Goal: Task Accomplishment & Management: Use online tool/utility

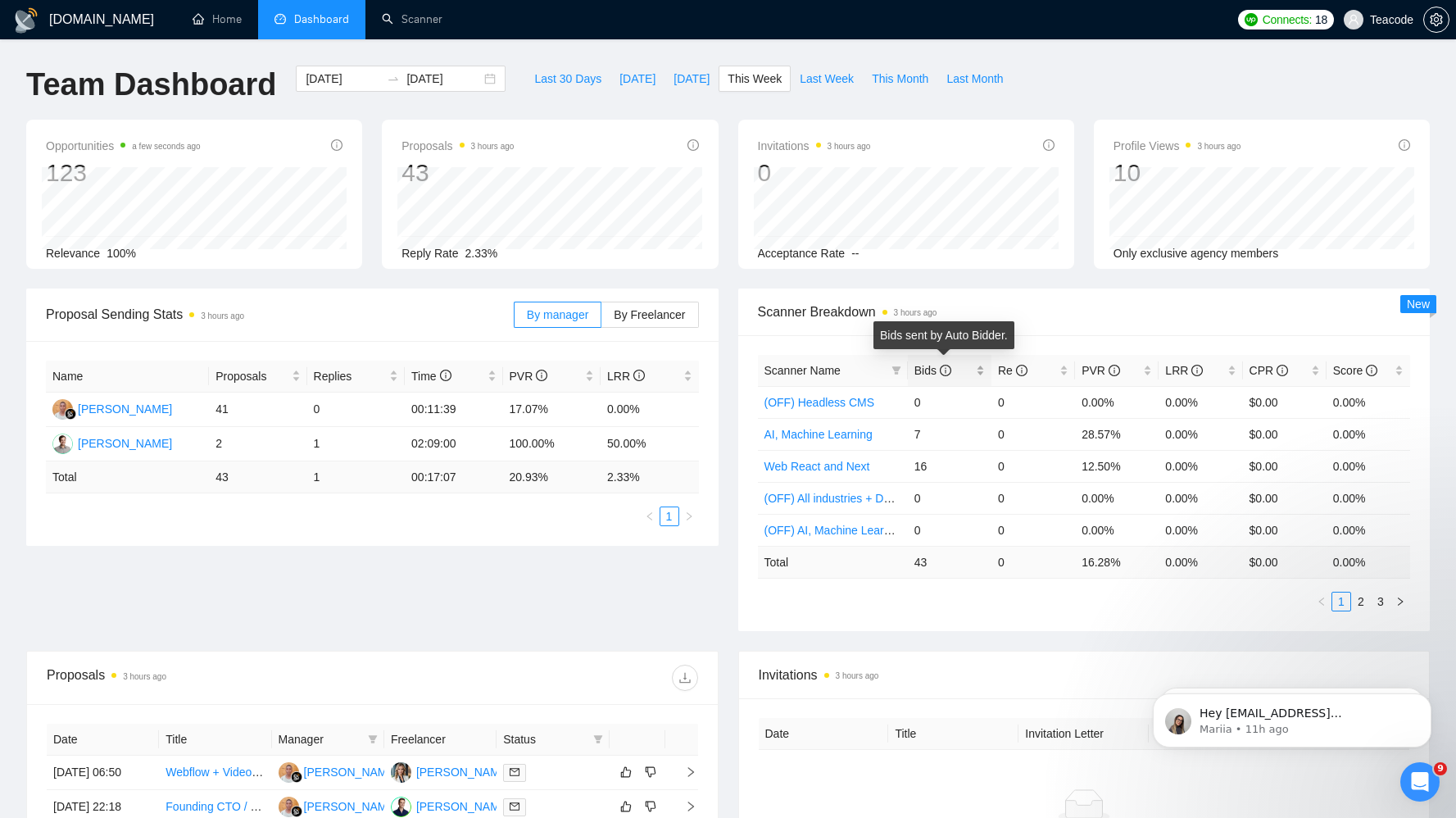
click at [946, 372] on icon "info-circle" at bounding box center [945, 370] width 12 height 12
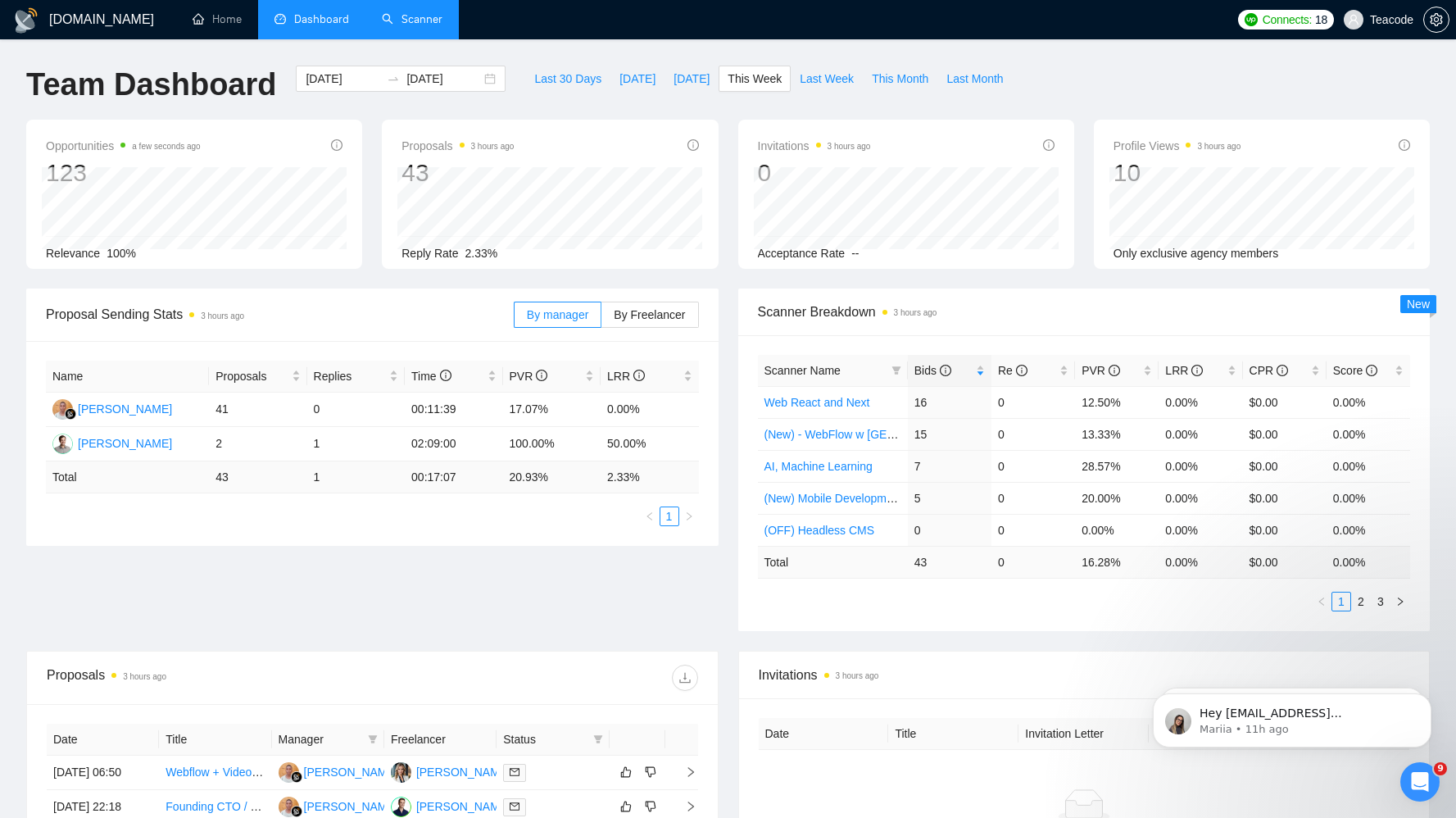
click at [405, 18] on link "Scanner" at bounding box center [412, 18] width 61 height 14
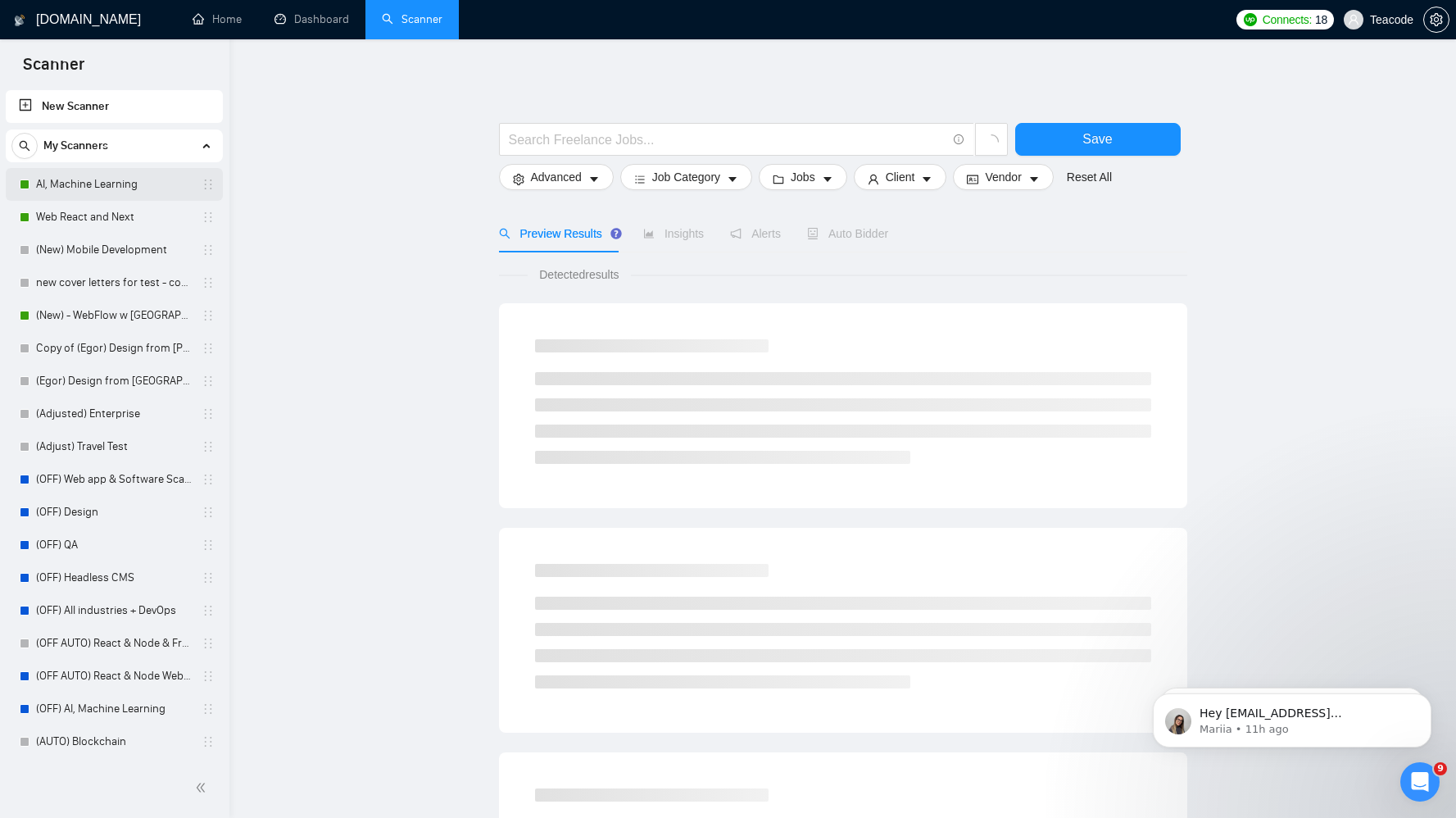
click at [92, 184] on link "AI, Machine Learning" at bounding box center [114, 184] width 156 height 33
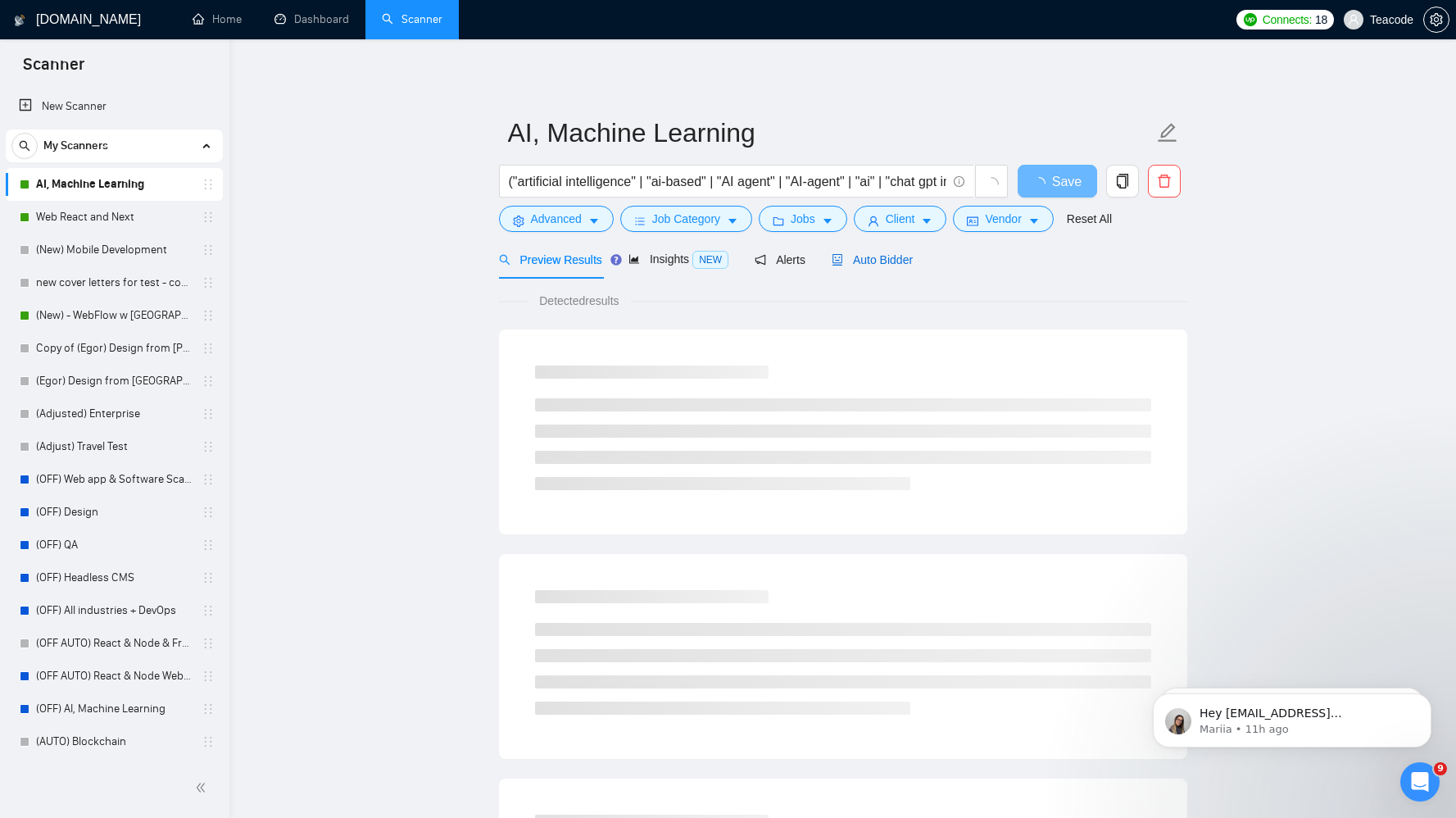
click at [869, 266] on div "Auto Bidder" at bounding box center [871, 260] width 81 height 18
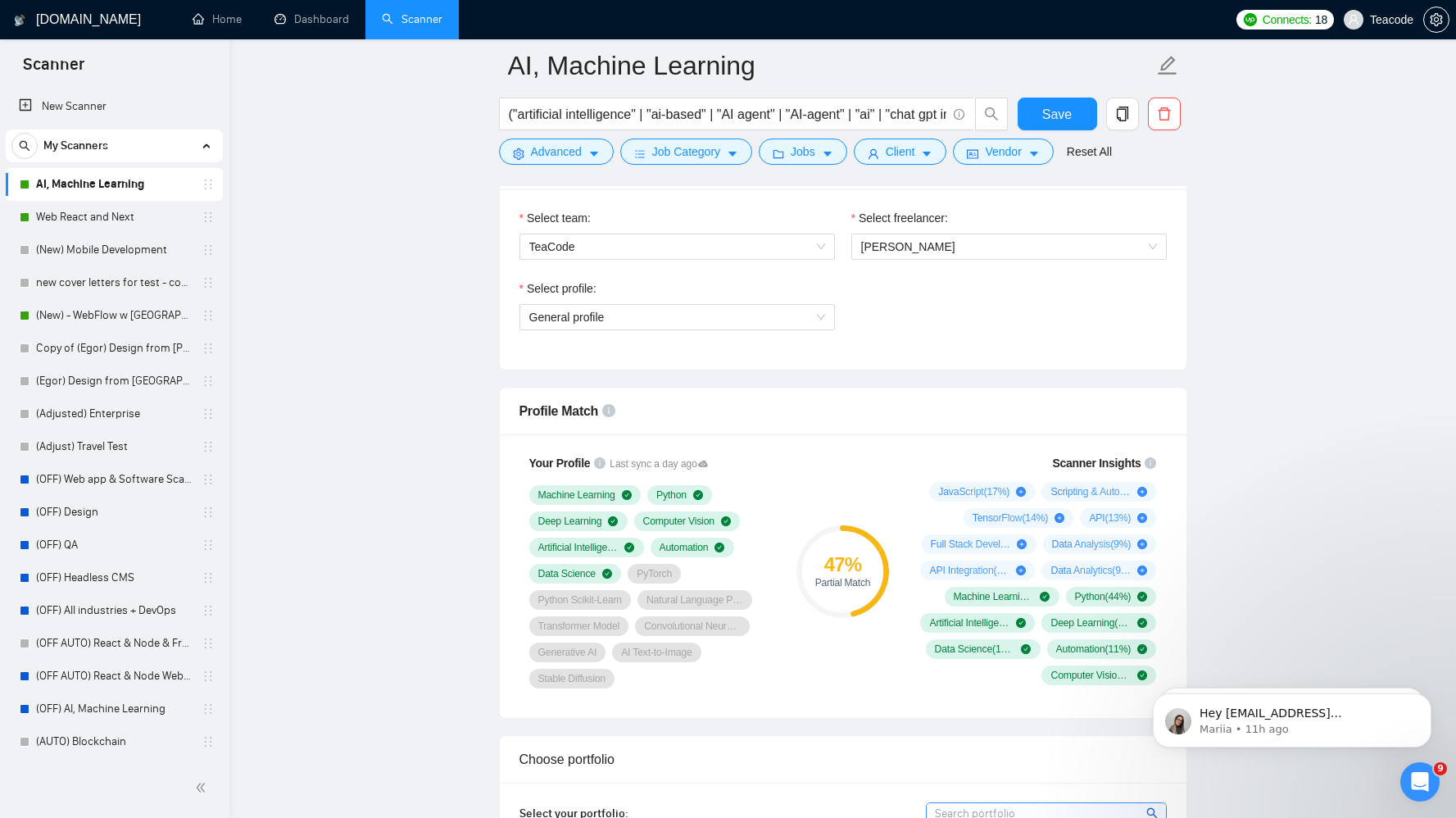
scroll to position [925, 0]
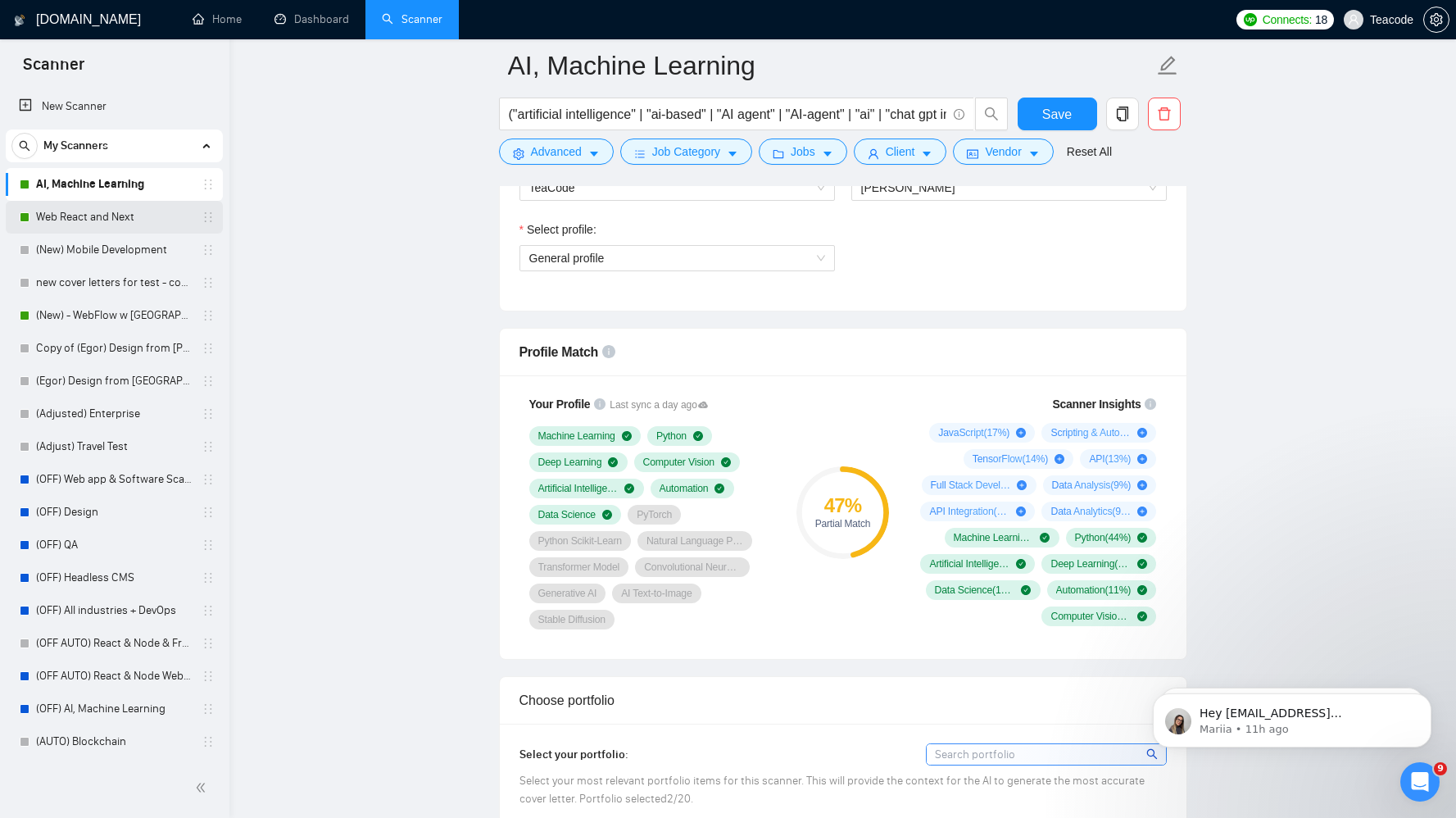
click at [61, 216] on link "Web React and Next" at bounding box center [114, 217] width 156 height 33
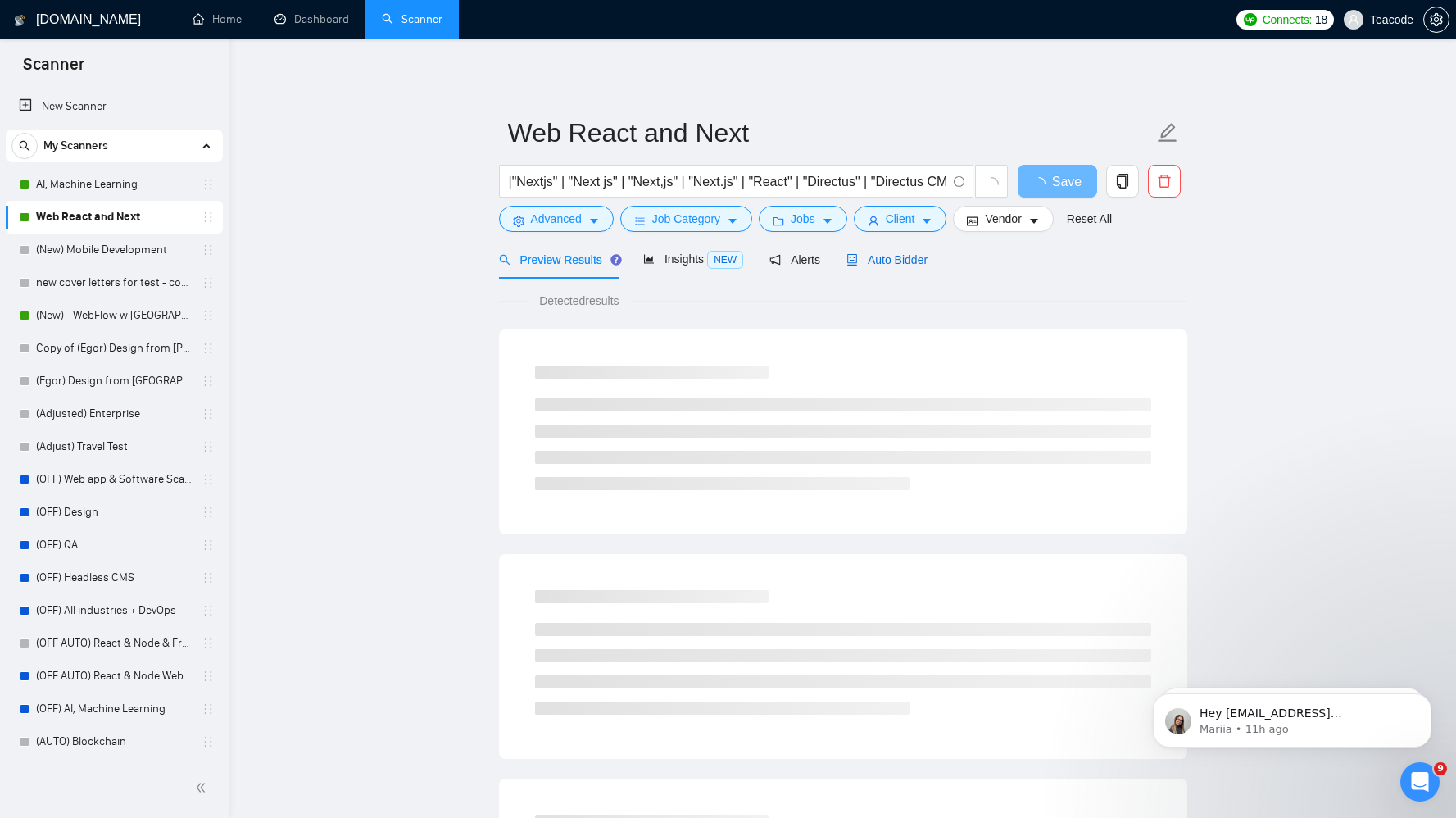
click at [921, 265] on span "Auto Bidder" at bounding box center [887, 260] width 81 height 13
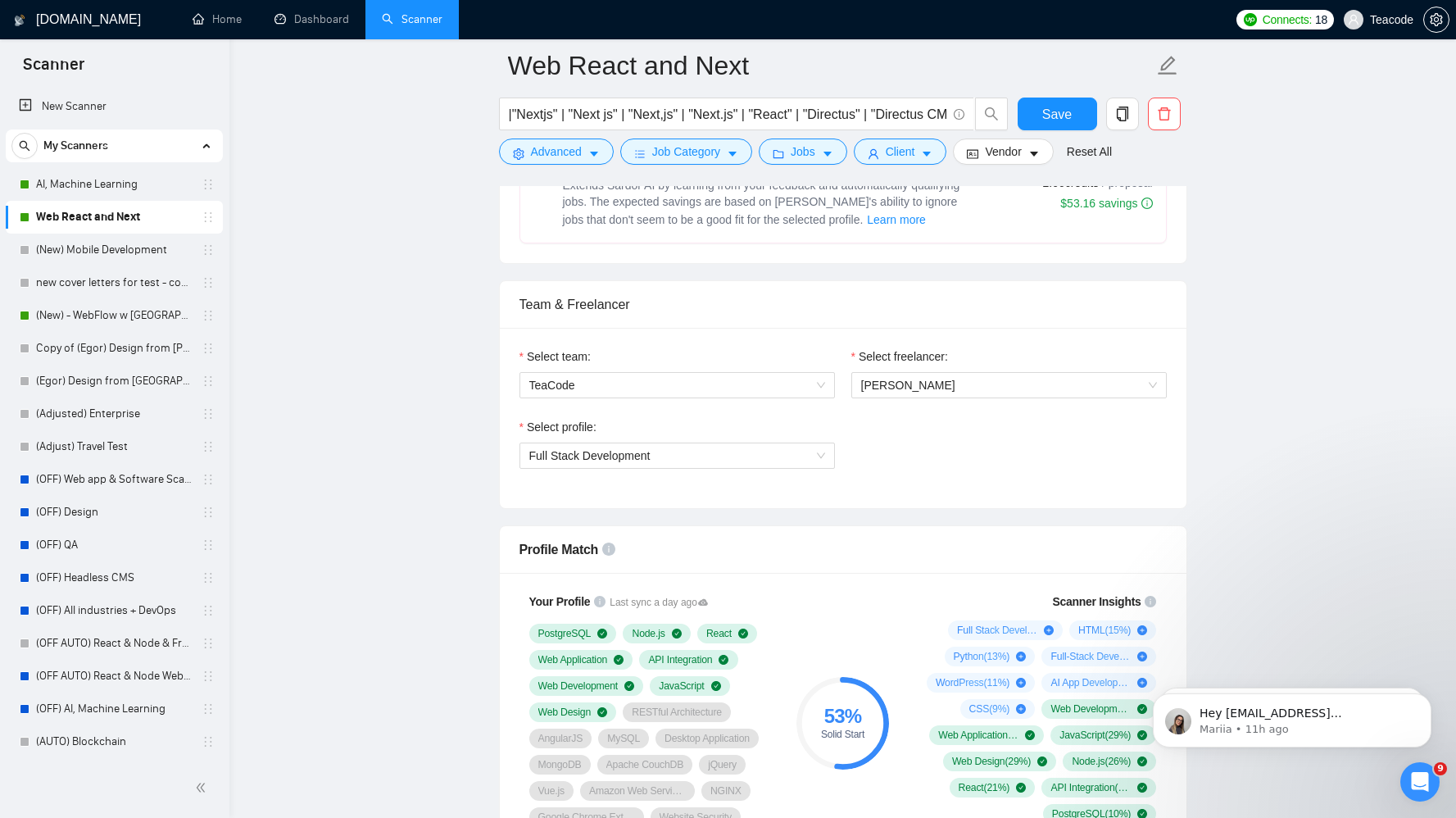
scroll to position [813, 0]
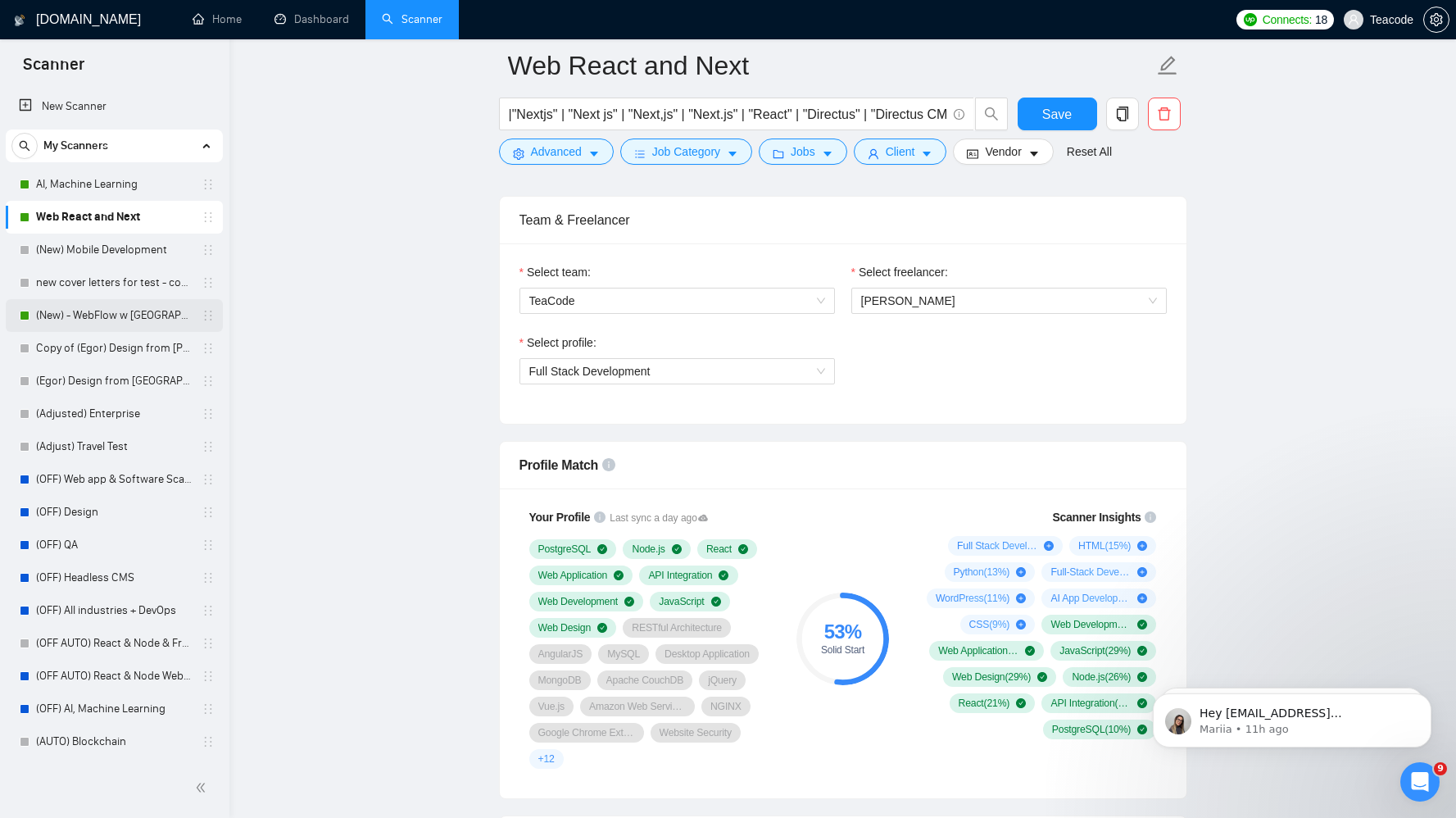
click at [119, 308] on link "(New) - WebFlow w [GEOGRAPHIC_DATA]" at bounding box center [114, 315] width 156 height 33
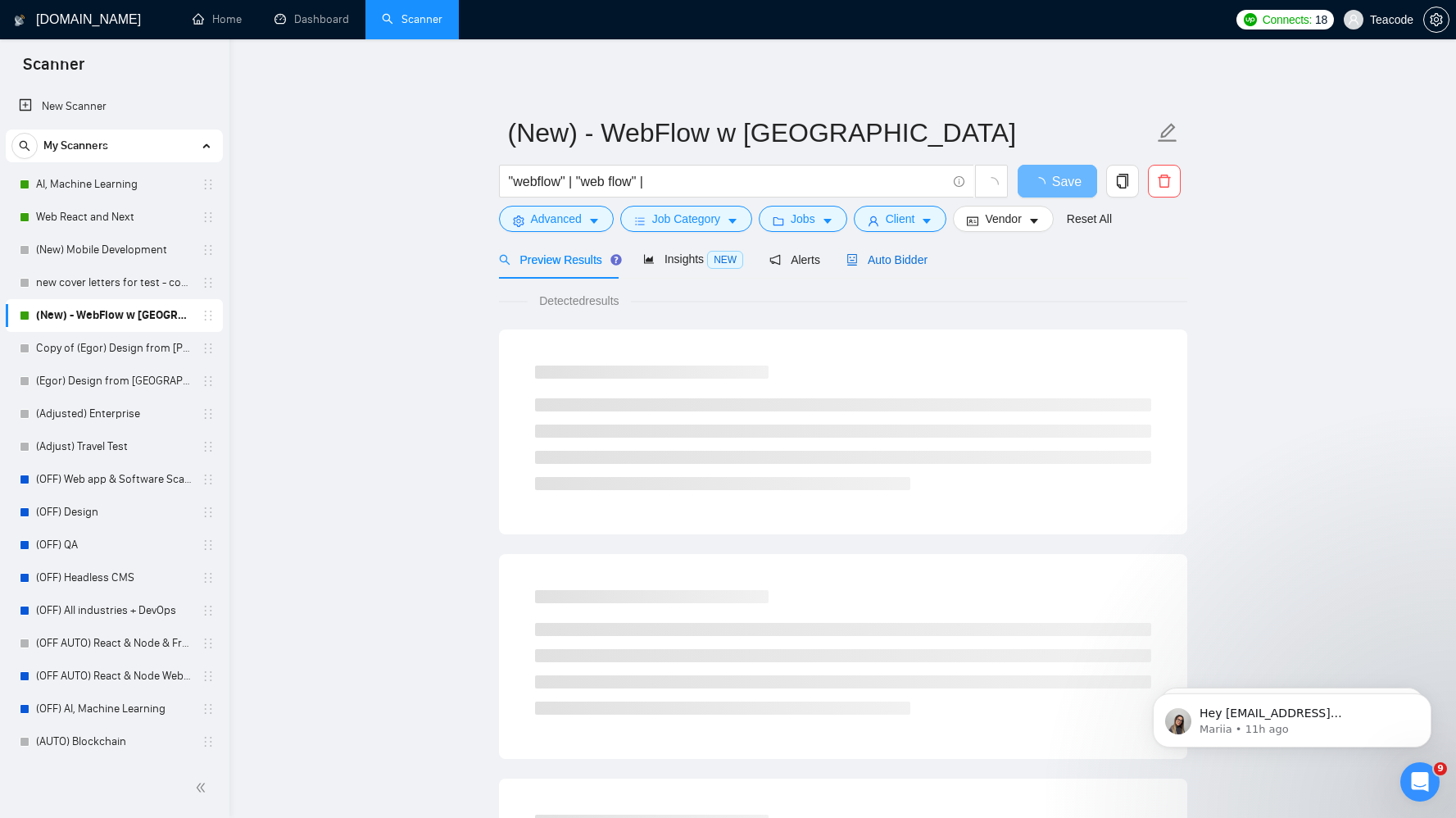
click at [862, 263] on span "Auto Bidder" at bounding box center [887, 260] width 81 height 13
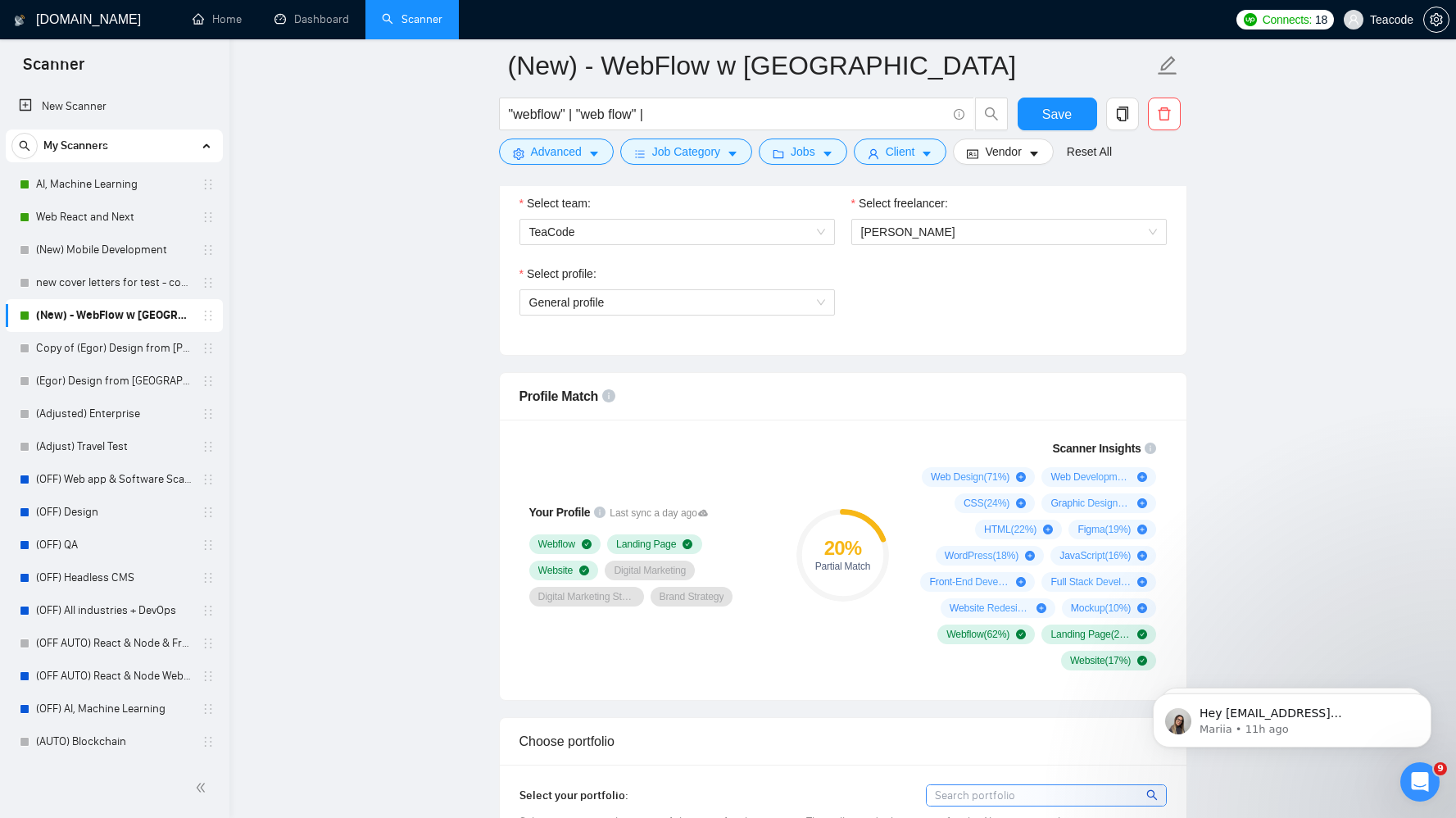
scroll to position [892, 0]
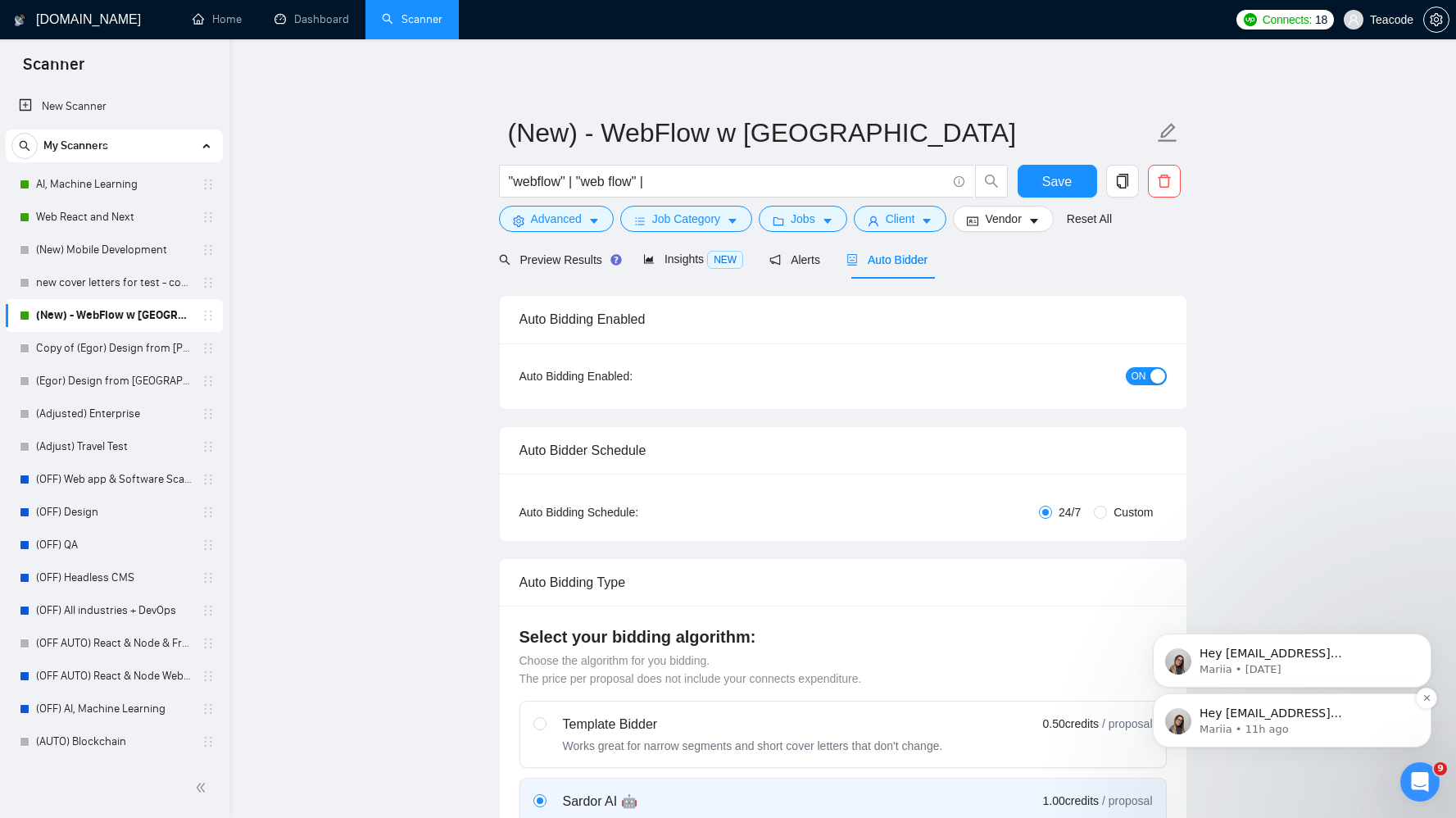
click at [1396, 713] on p "Hey sales@teacode.io, Looks like your Upwork agency TeaCode ran out of connects…" at bounding box center [1305, 714] width 211 height 16
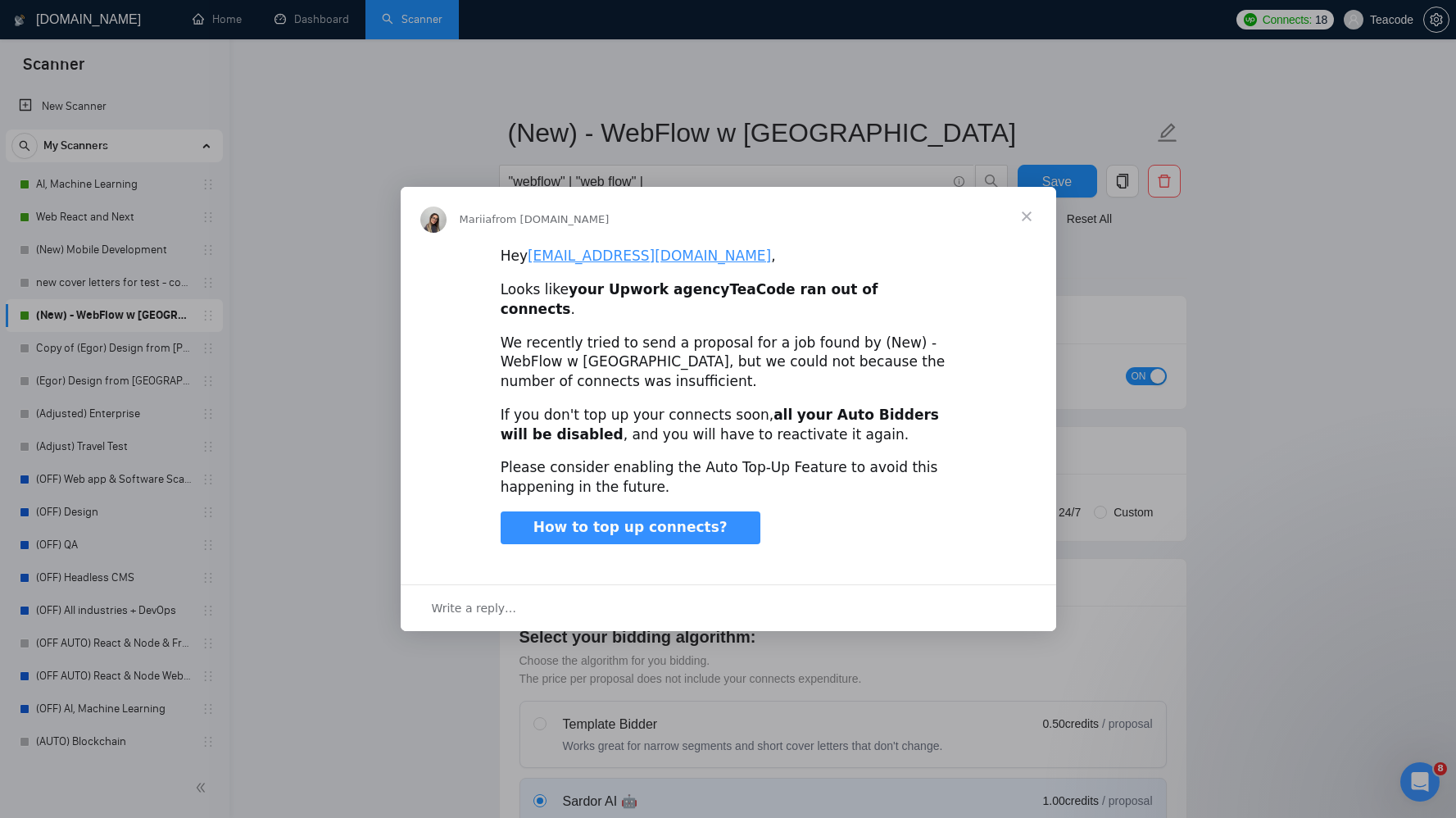
click at [1020, 221] on span "Close" at bounding box center [1026, 216] width 59 height 59
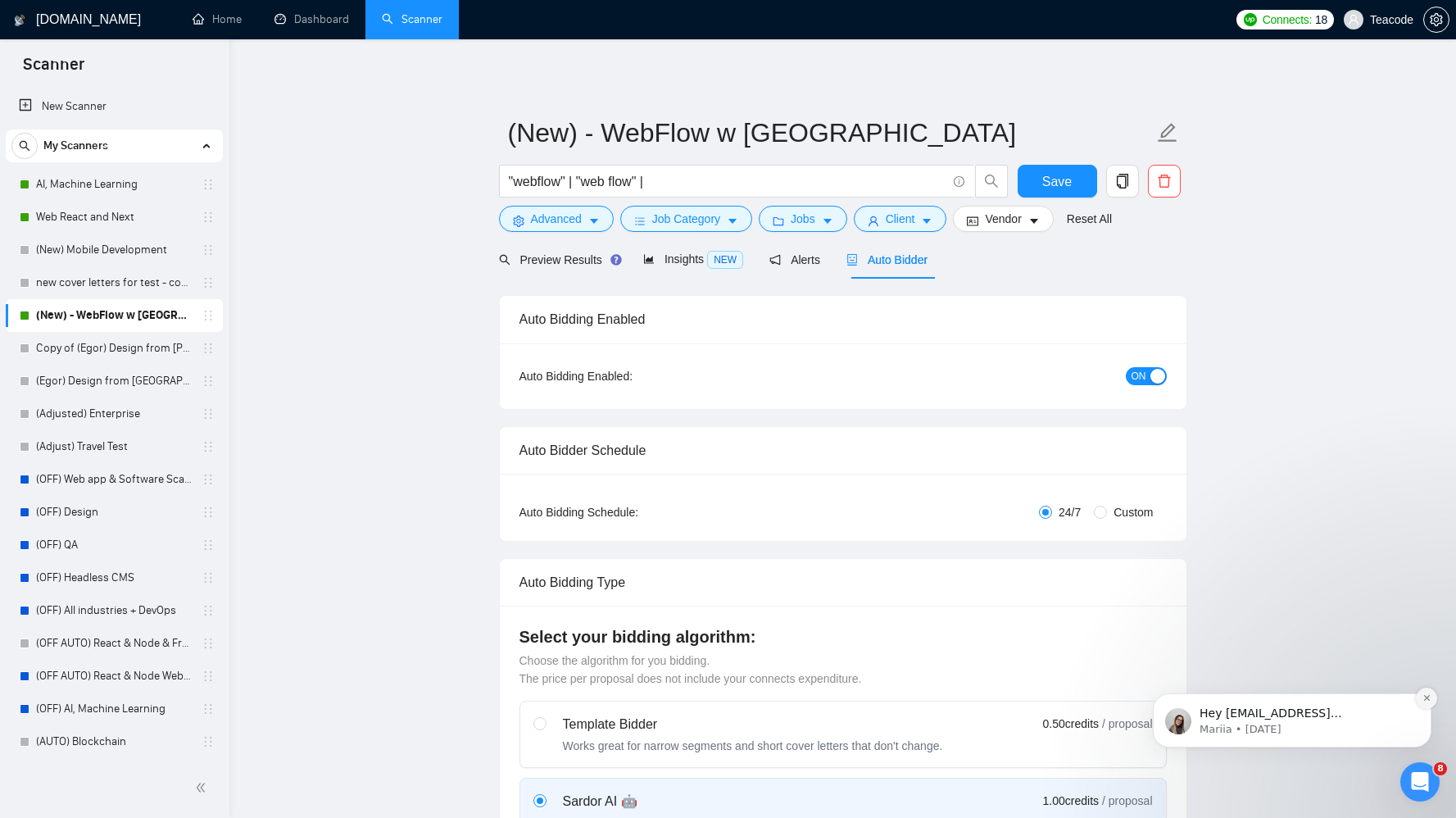
click at [1426, 694] on icon "Dismiss notification" at bounding box center [1427, 698] width 9 height 9
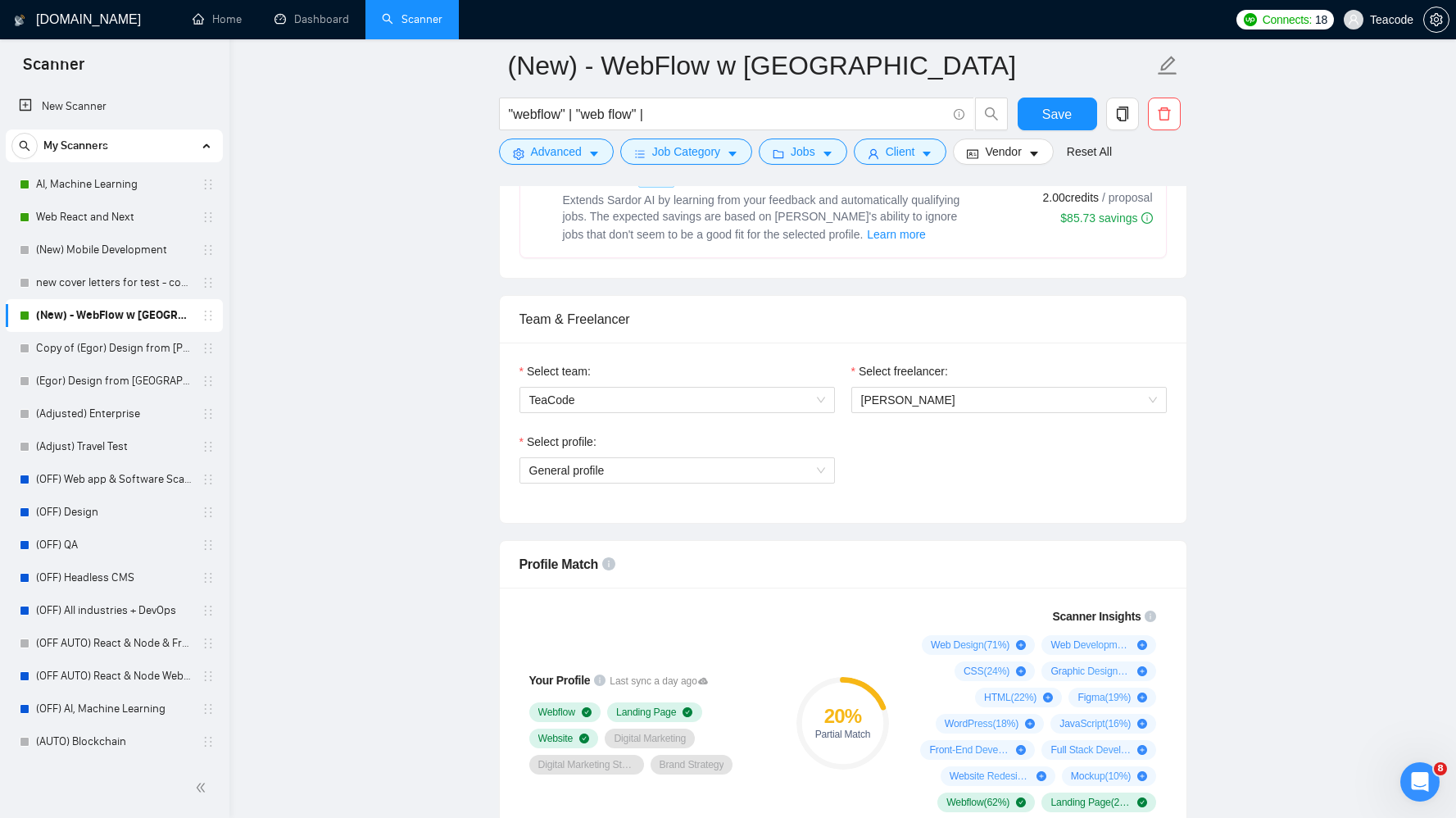
scroll to position [798, 0]
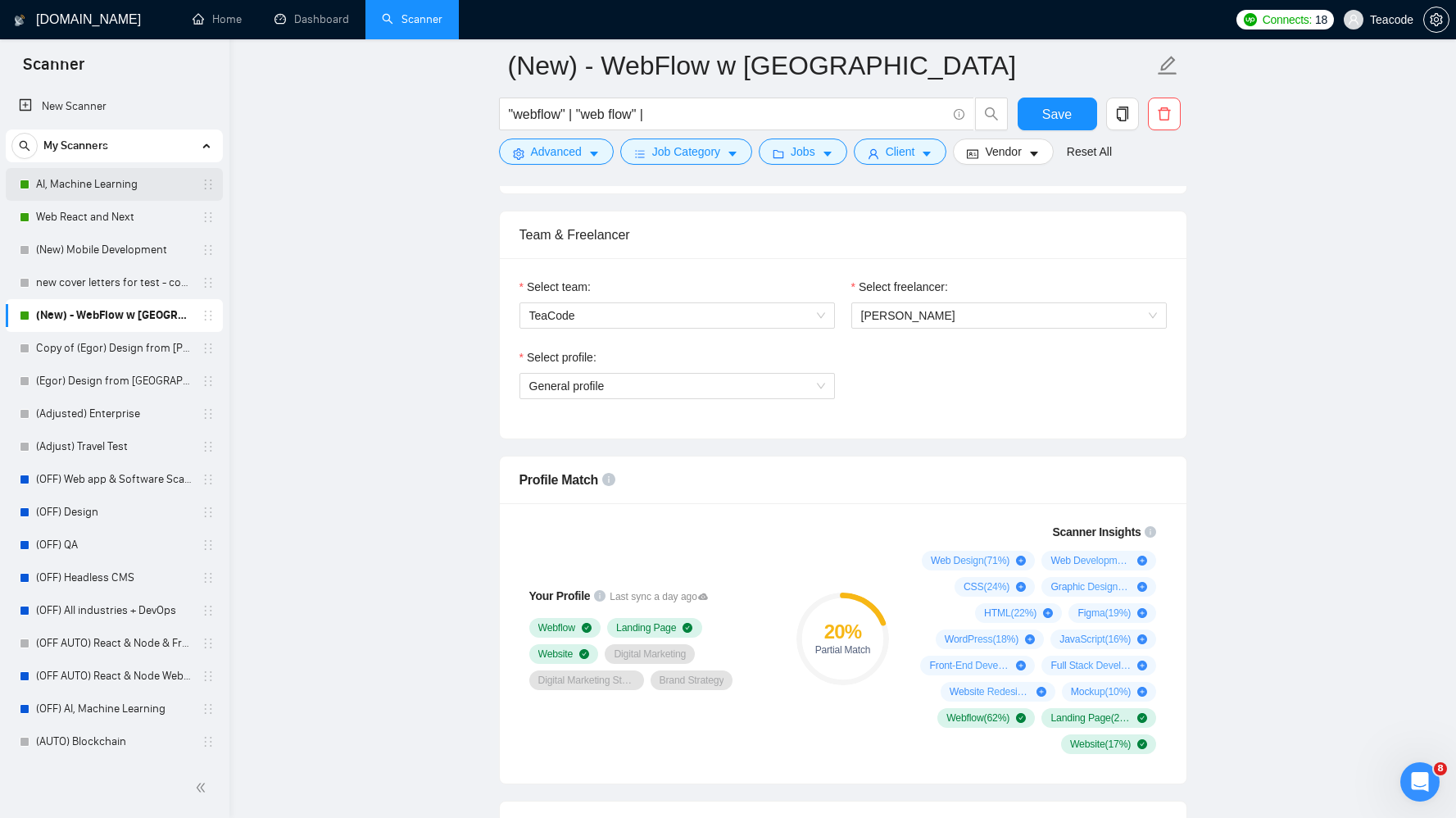
click at [60, 177] on link "AI, Machine Learning" at bounding box center [114, 184] width 156 height 33
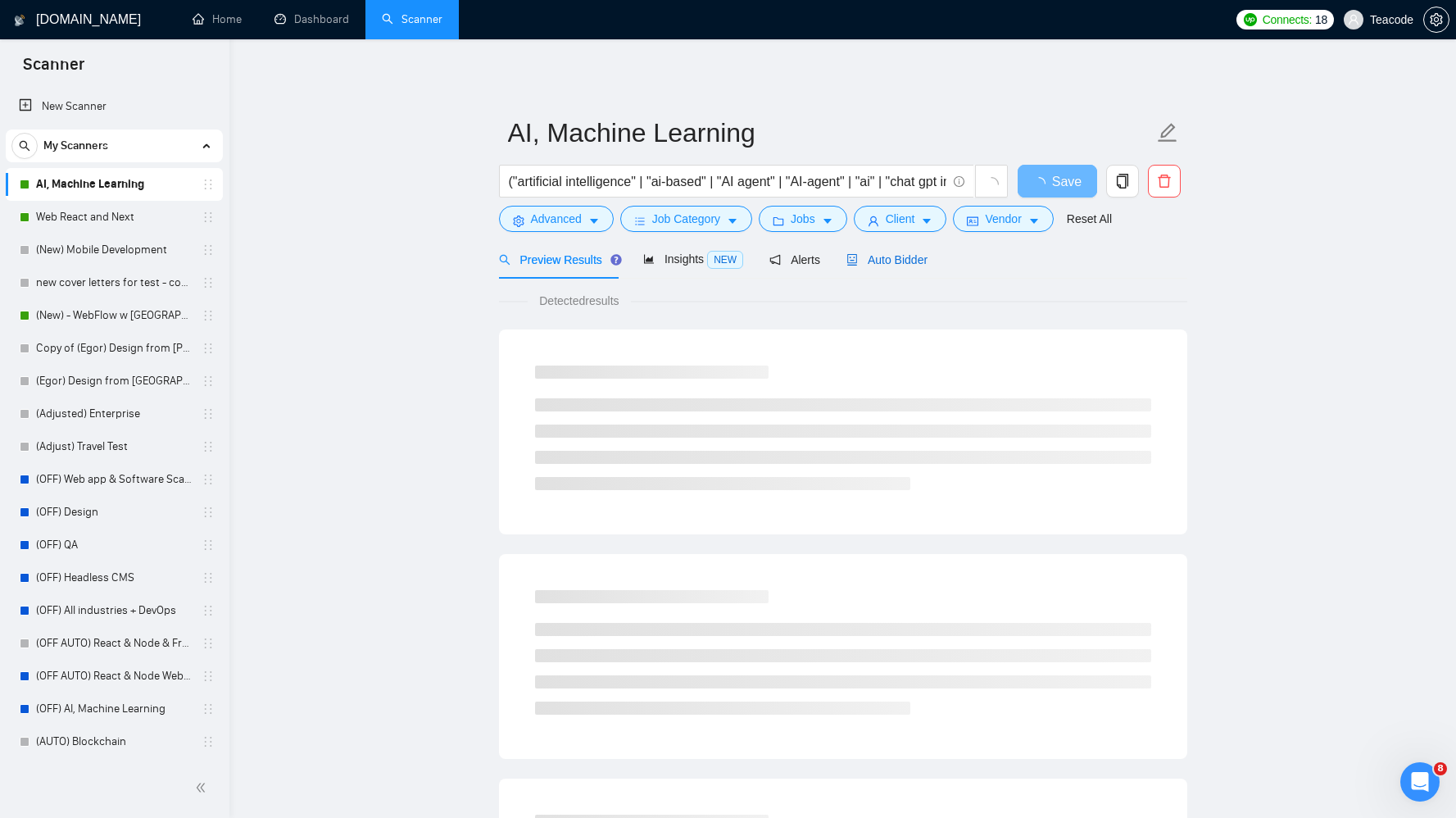
click at [921, 257] on span "Auto Bidder" at bounding box center [887, 260] width 81 height 13
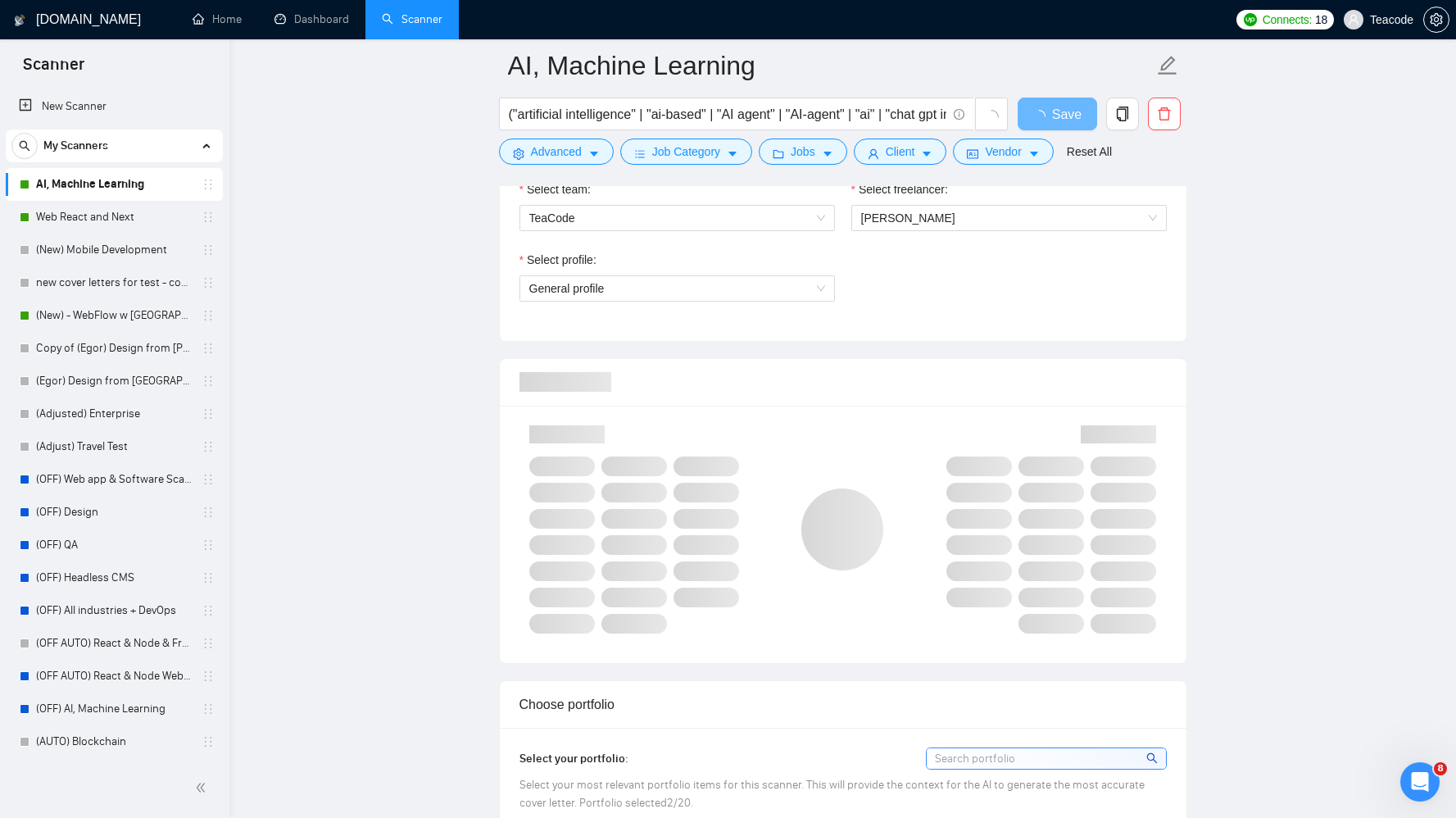
scroll to position [811, 0]
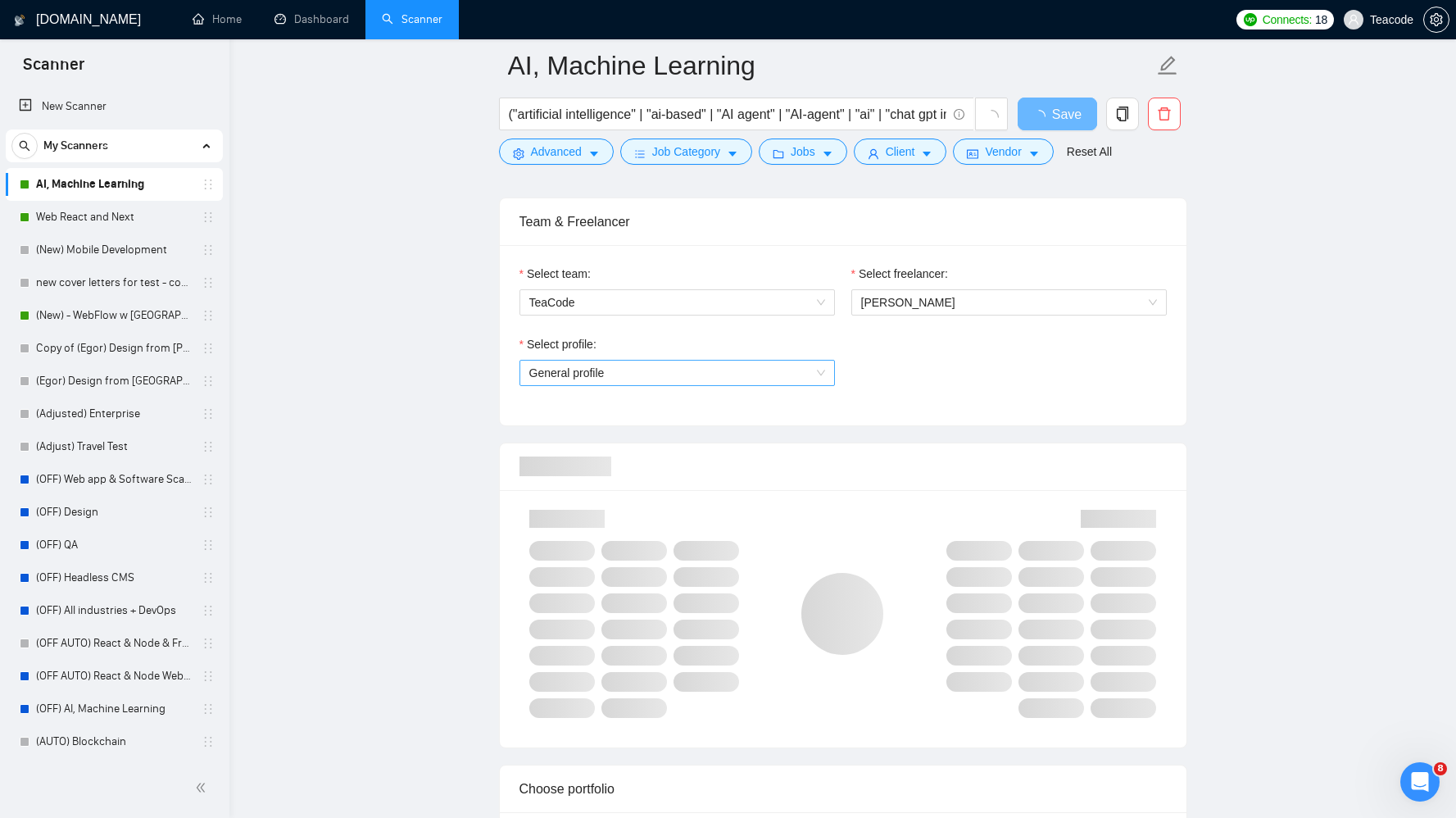
click at [819, 368] on span "General profile" at bounding box center [677, 373] width 296 height 25
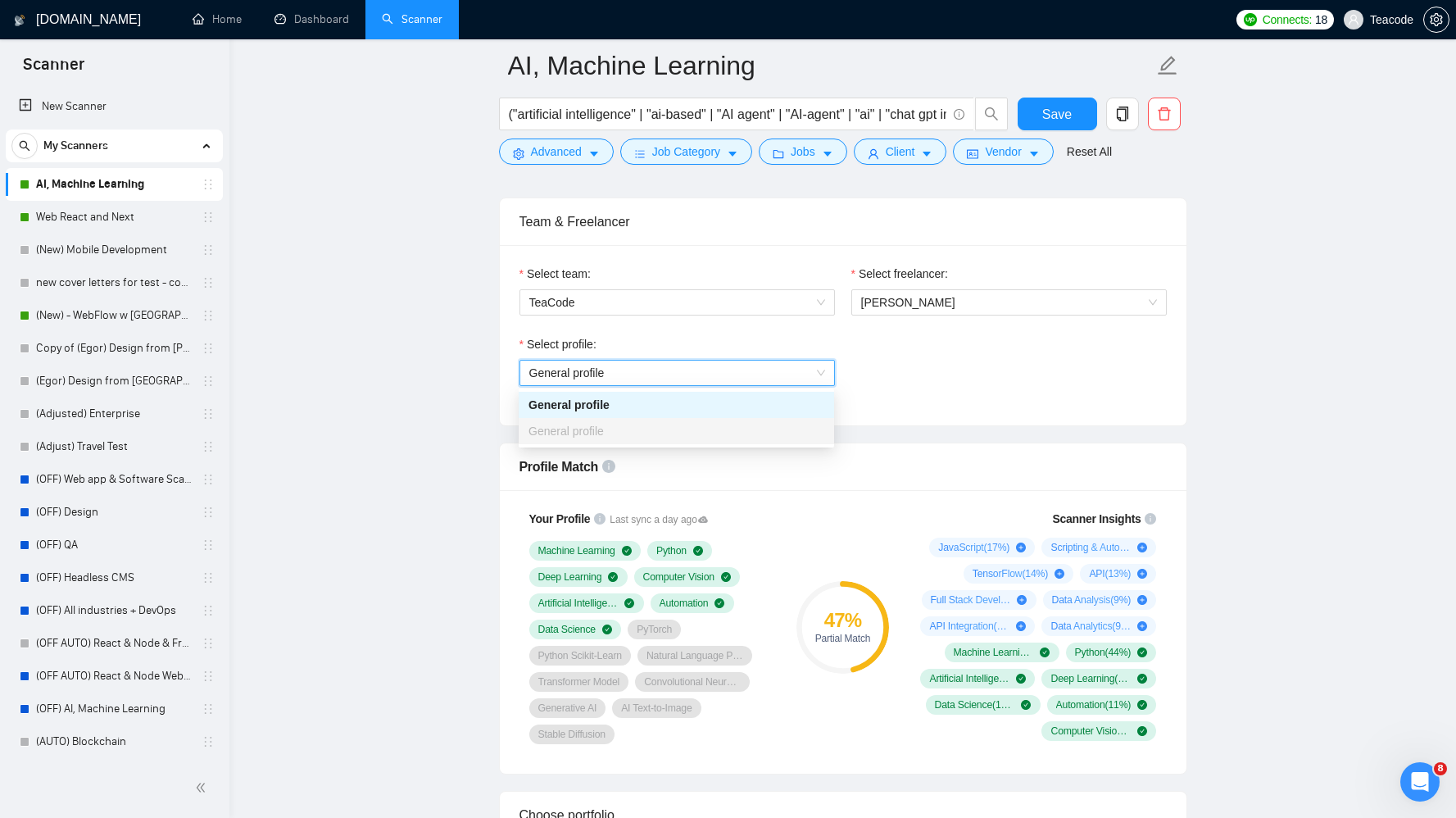
click at [819, 368] on span "General profile" at bounding box center [677, 373] width 296 height 25
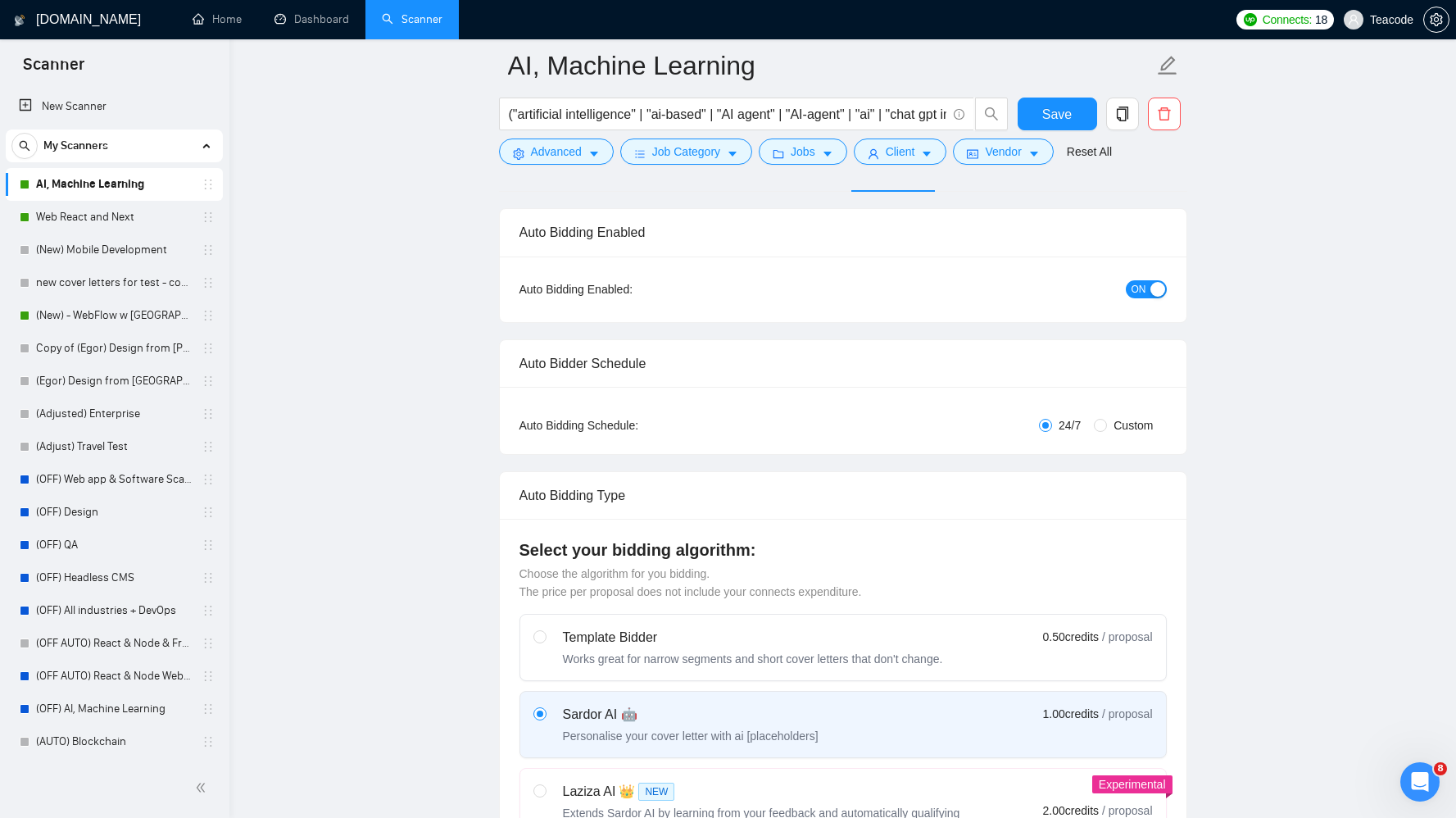
scroll to position [78, 0]
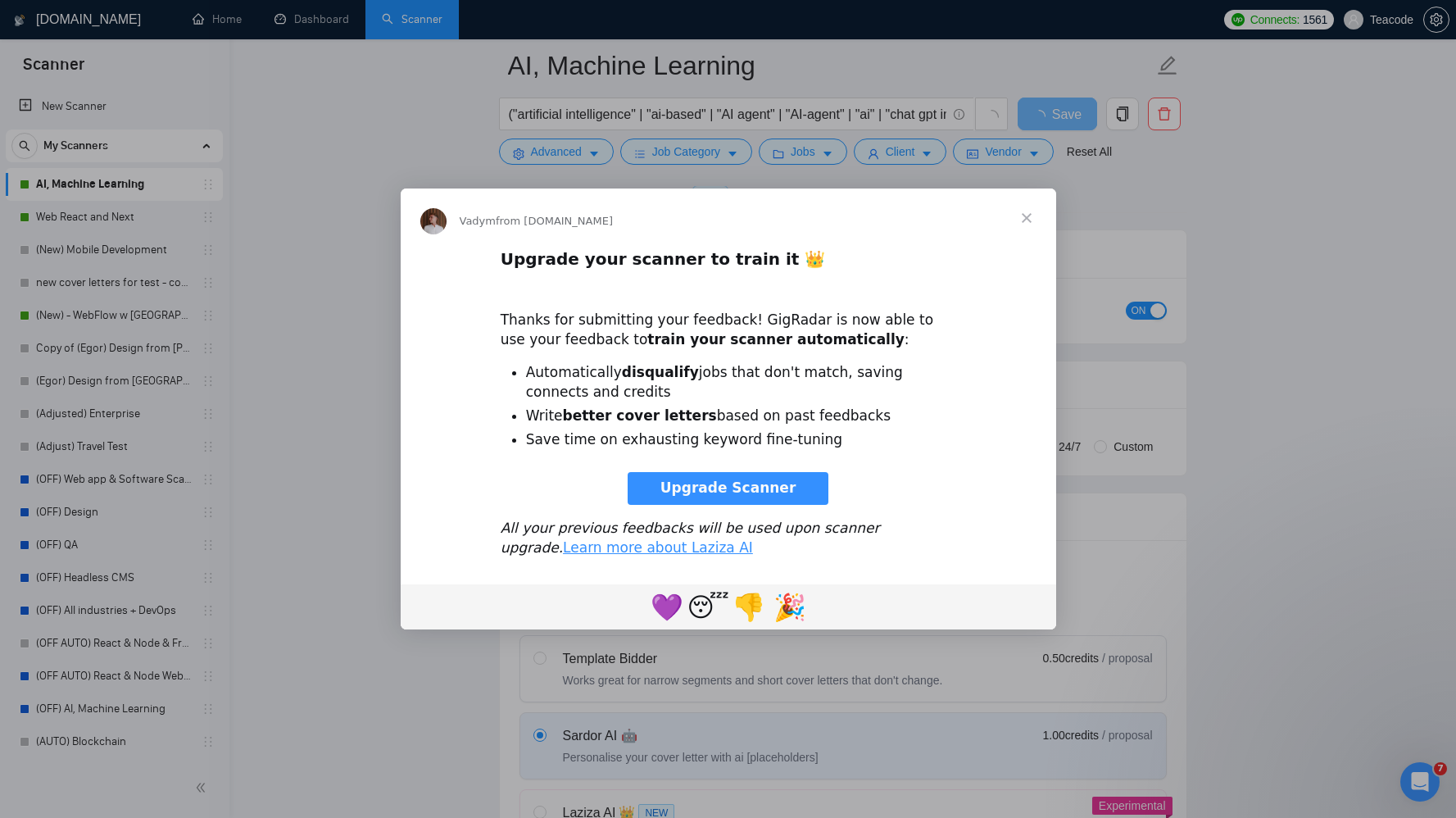
click at [276, 28] on div "Intercom messenger" at bounding box center [728, 409] width 1456 height 818
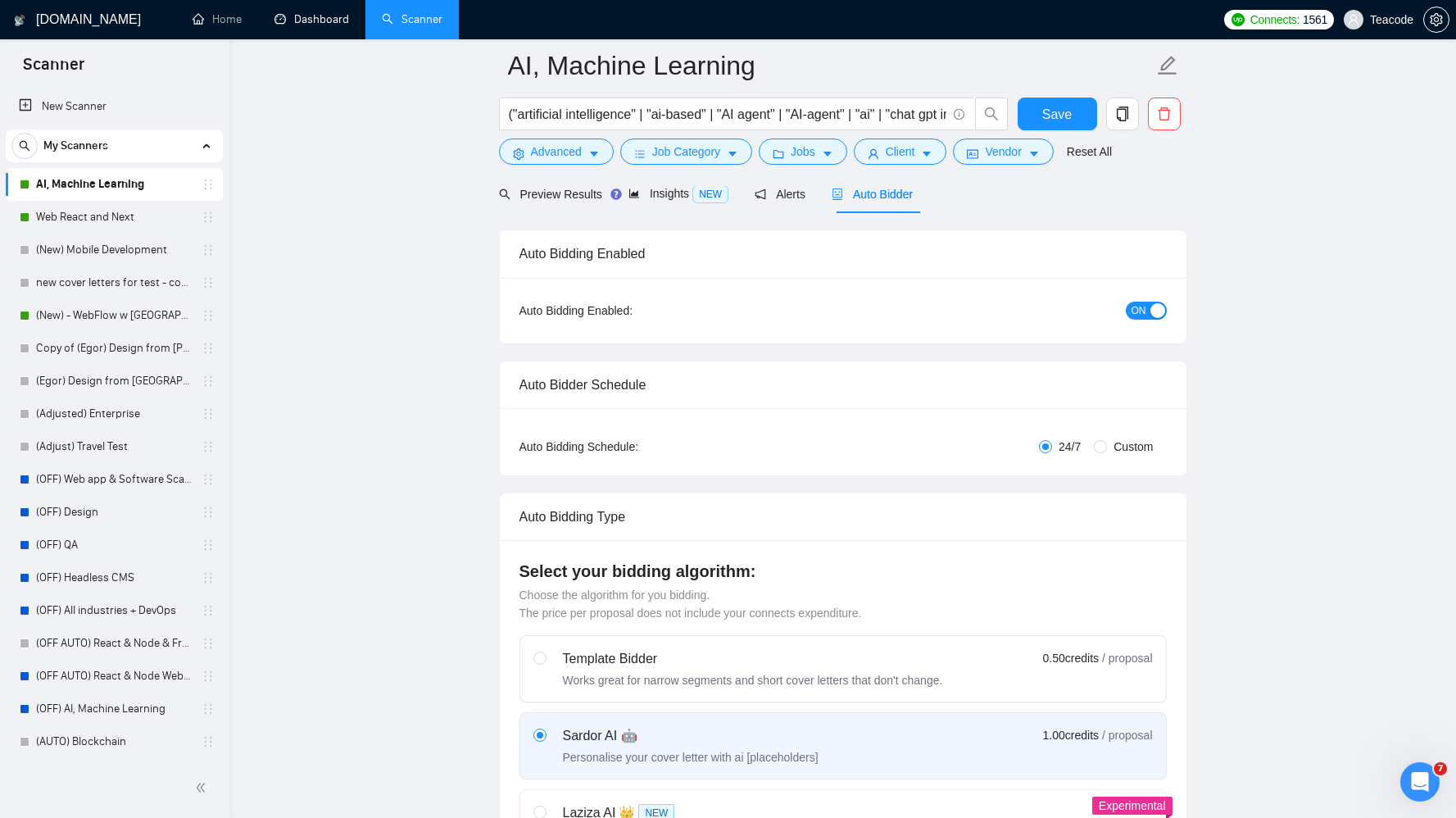
click at [276, 26] on link "Dashboard" at bounding box center [311, 18] width 75 height 14
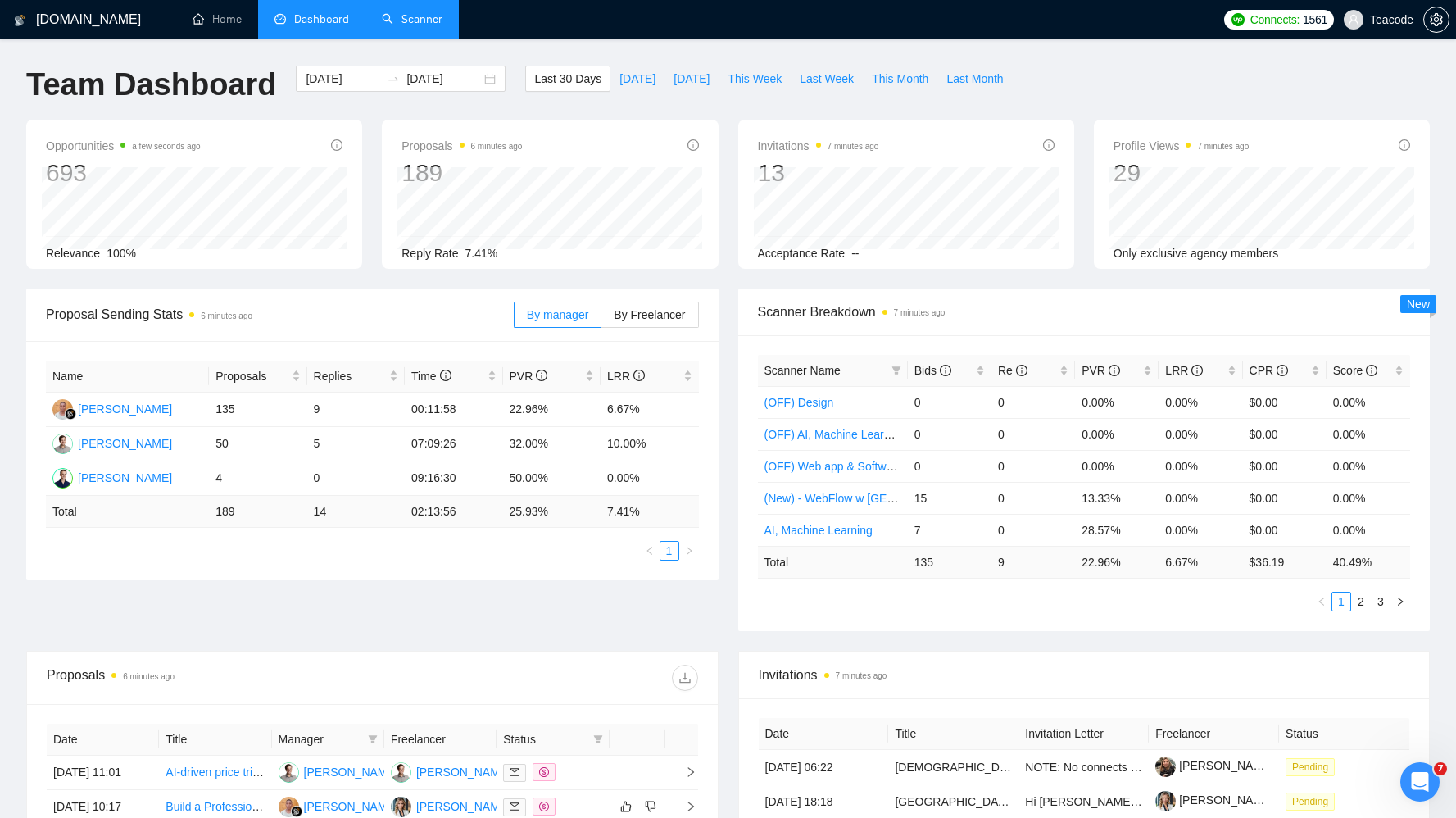
click at [405, 15] on link "Scanner" at bounding box center [412, 18] width 61 height 14
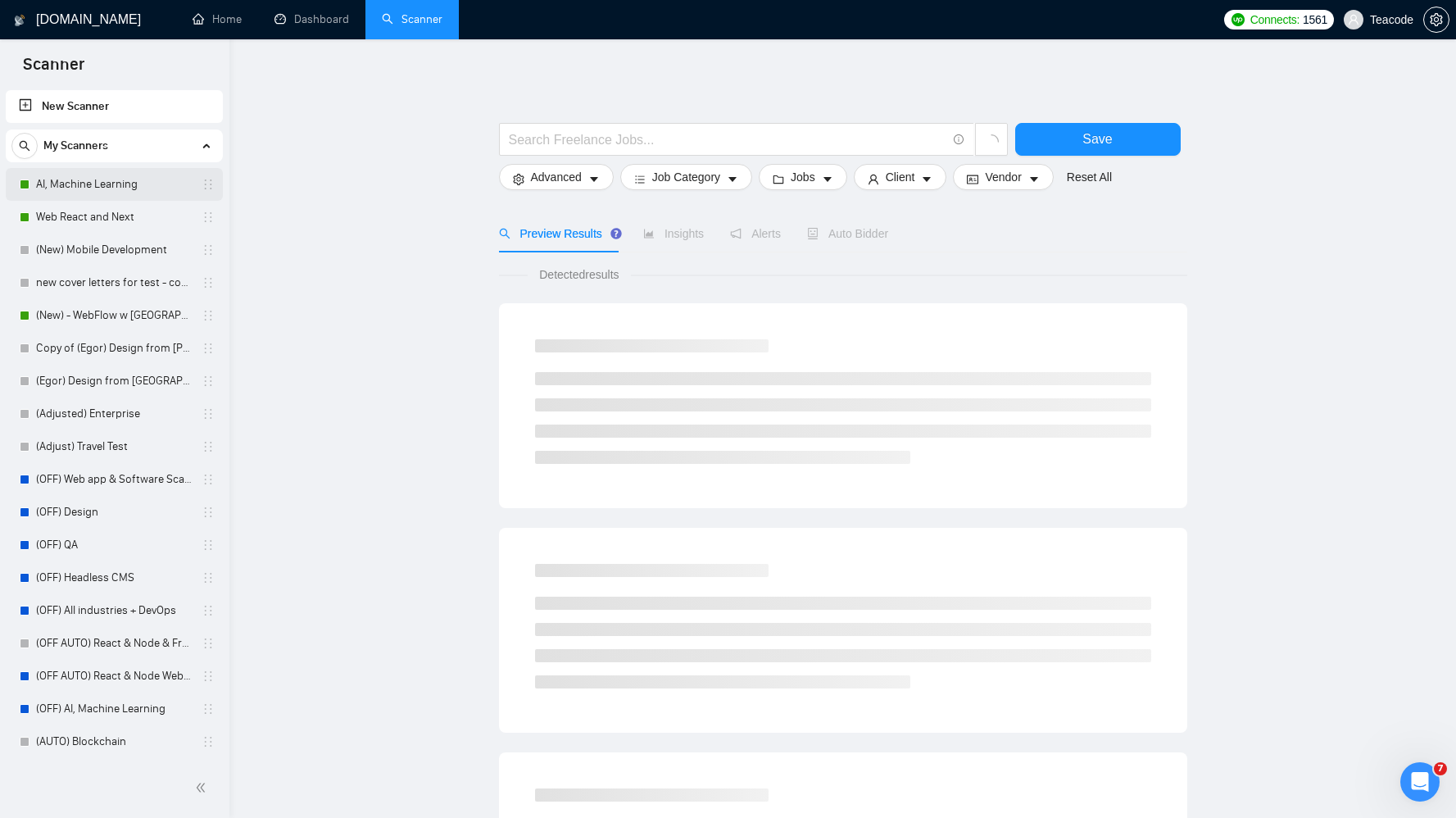
click at [117, 181] on link "AI, Machine Learning" at bounding box center [114, 184] width 156 height 33
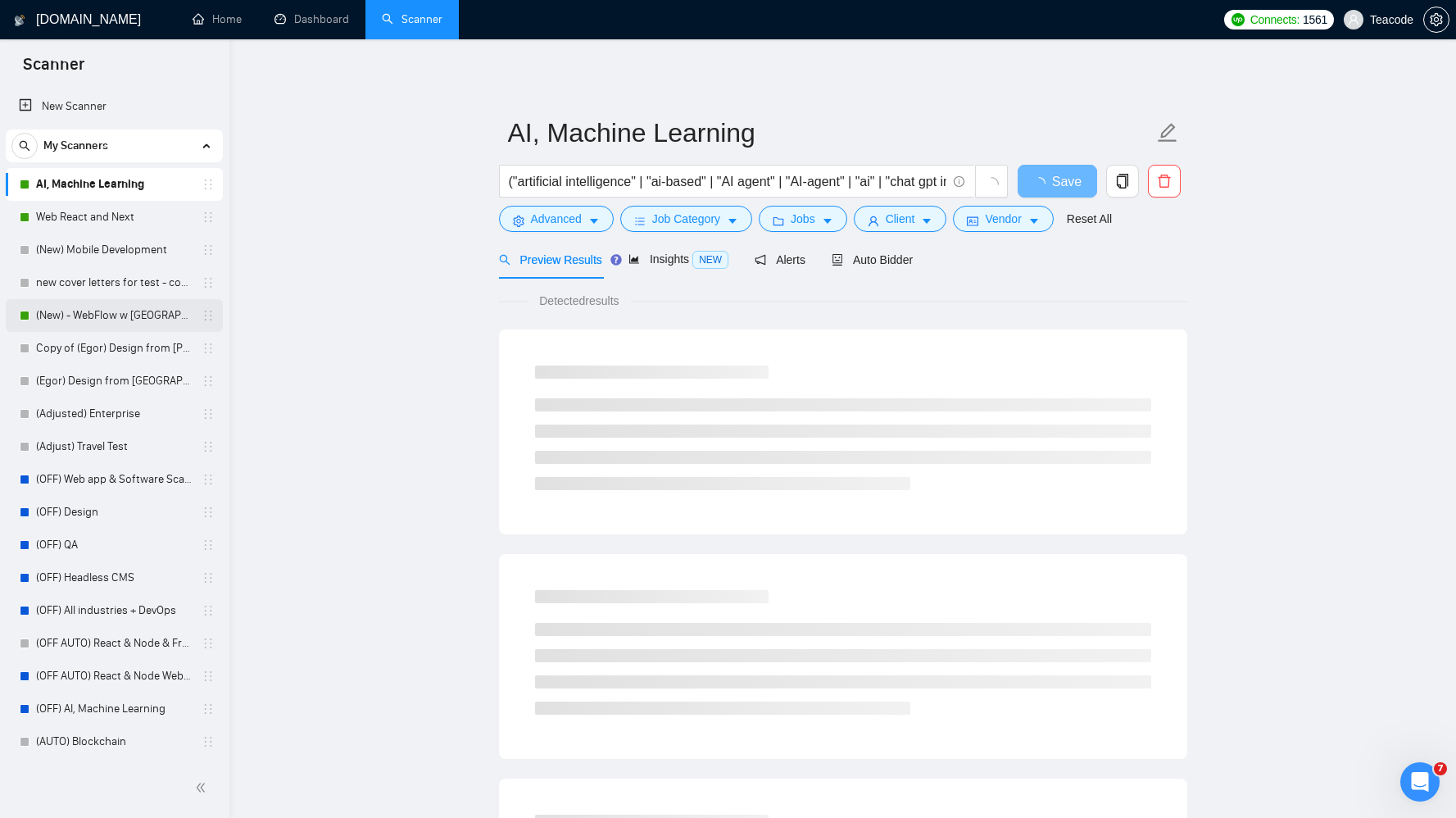
click at [113, 321] on link "(New) - WebFlow w [GEOGRAPHIC_DATA]" at bounding box center [114, 315] width 156 height 33
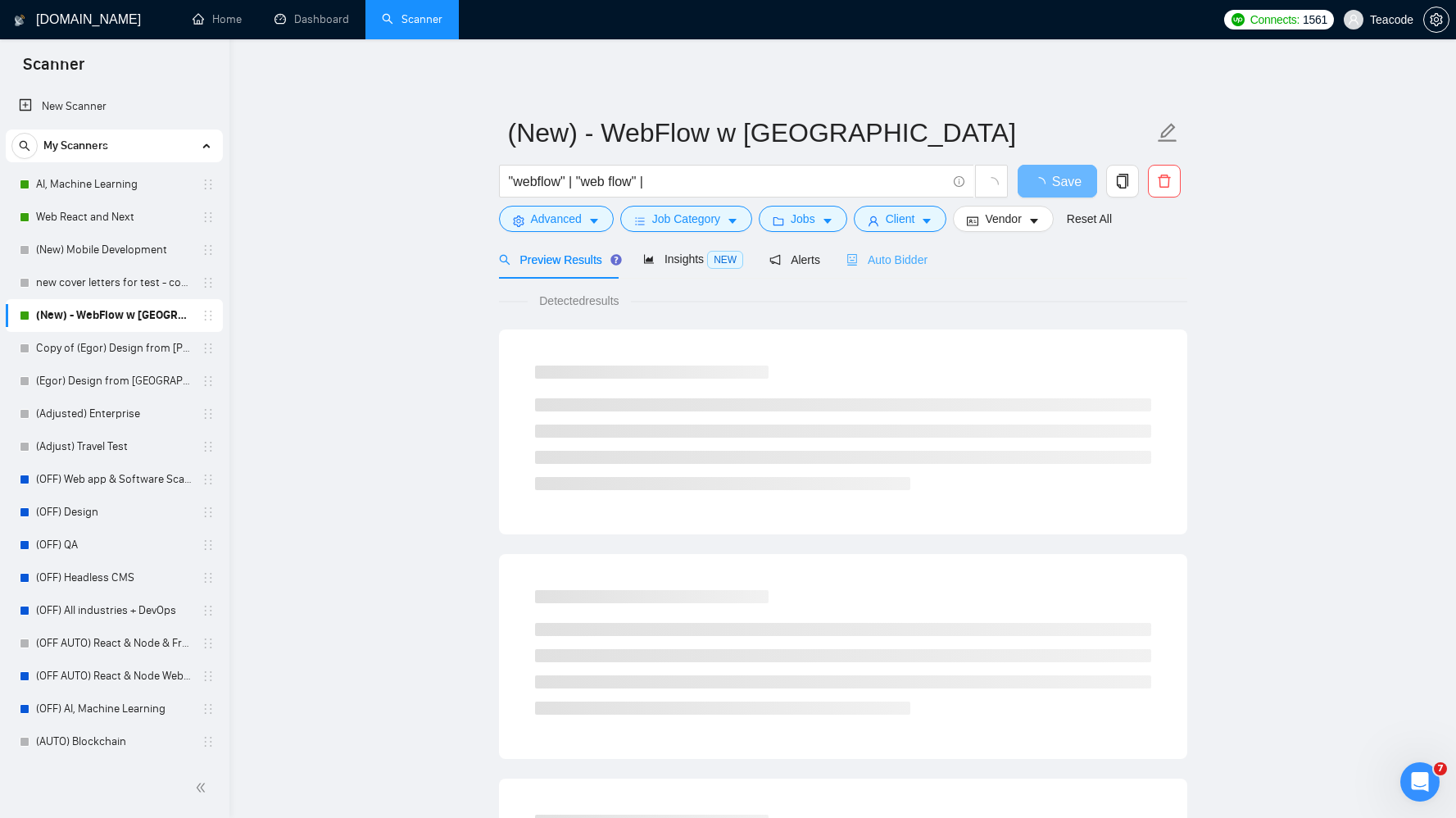
click at [881, 250] on div "Auto Bidder" at bounding box center [887, 260] width 81 height 38
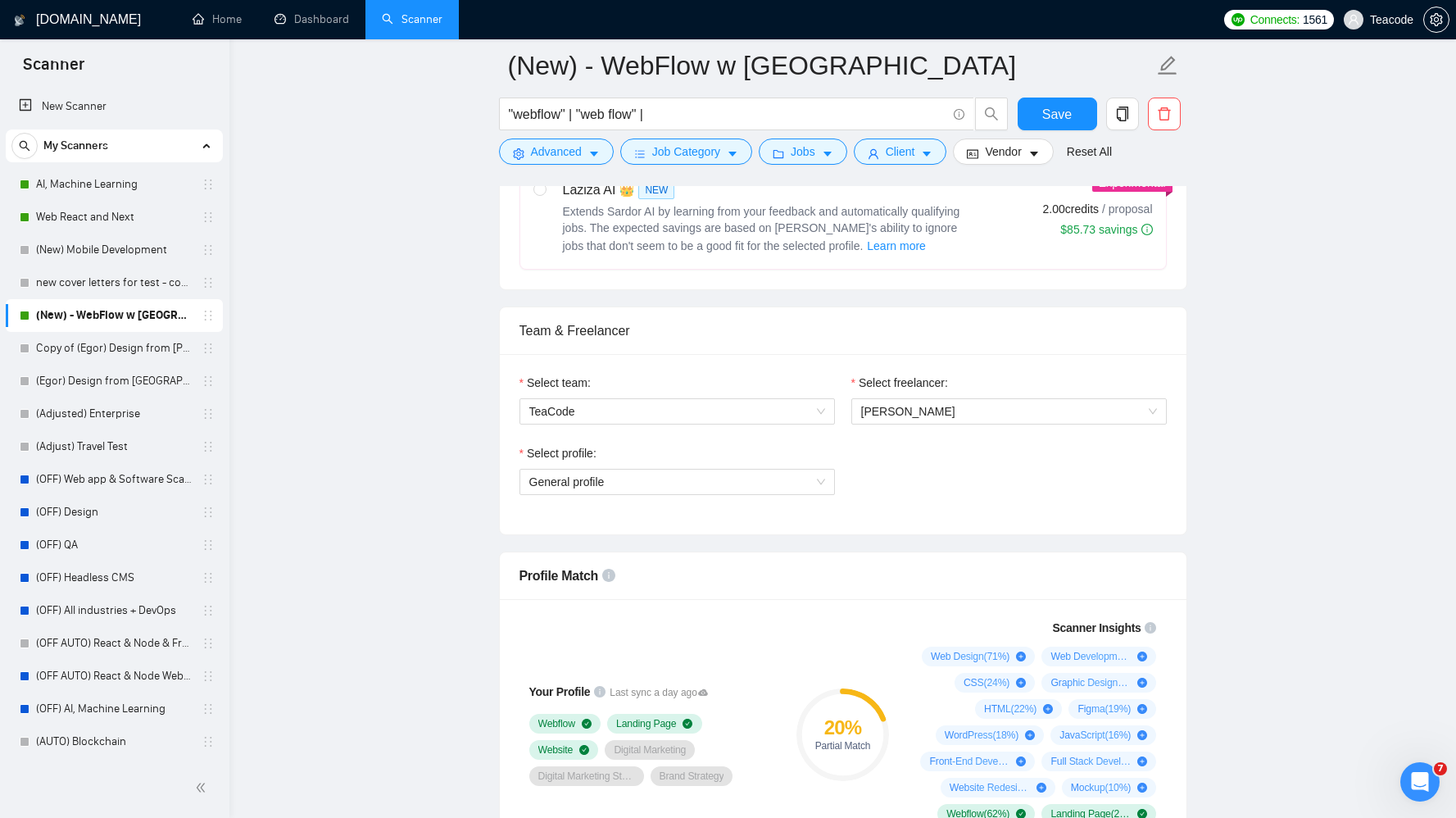
scroll to position [871, 0]
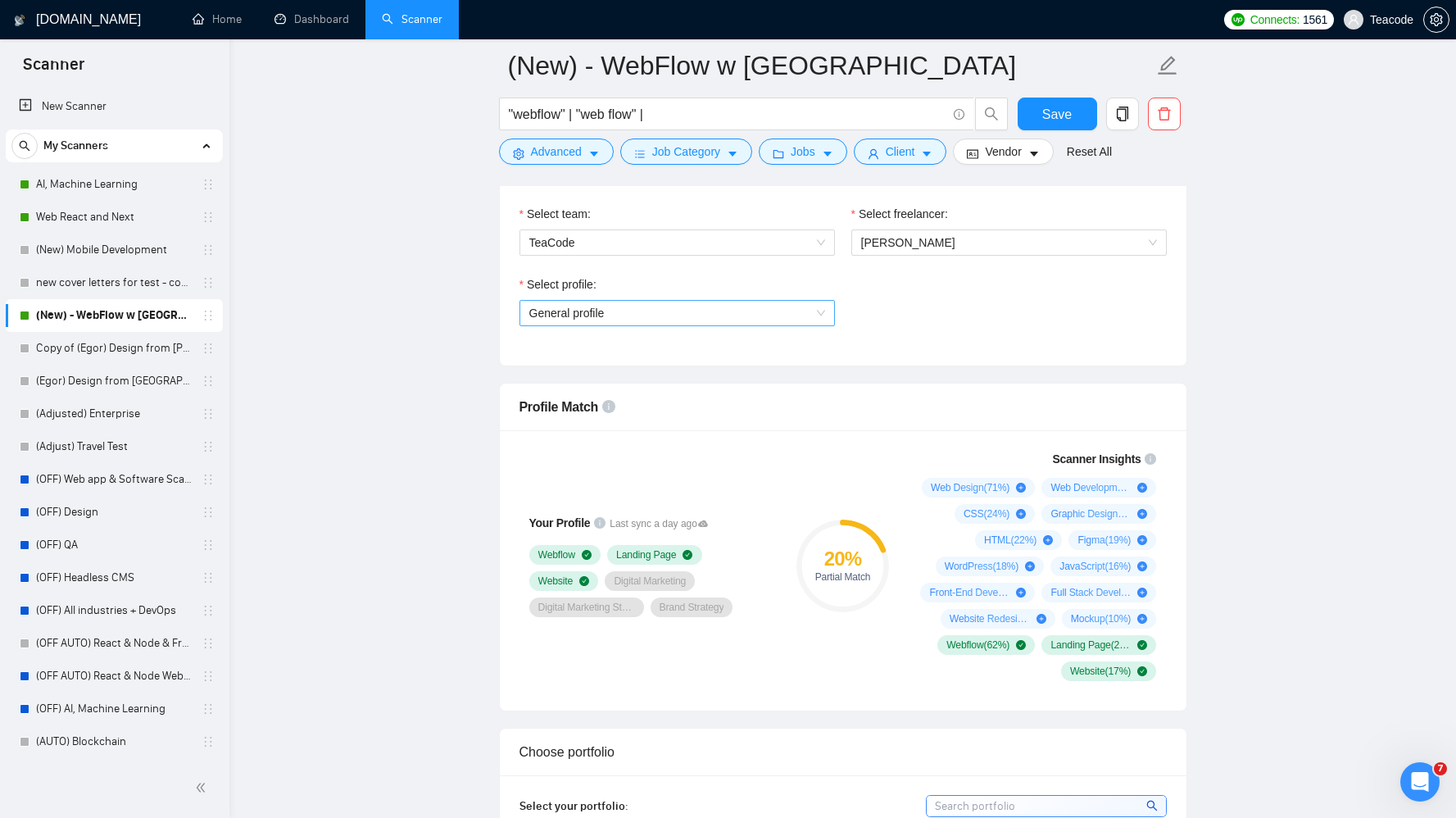
click at [815, 315] on span "General profile" at bounding box center [677, 312] width 296 height 25
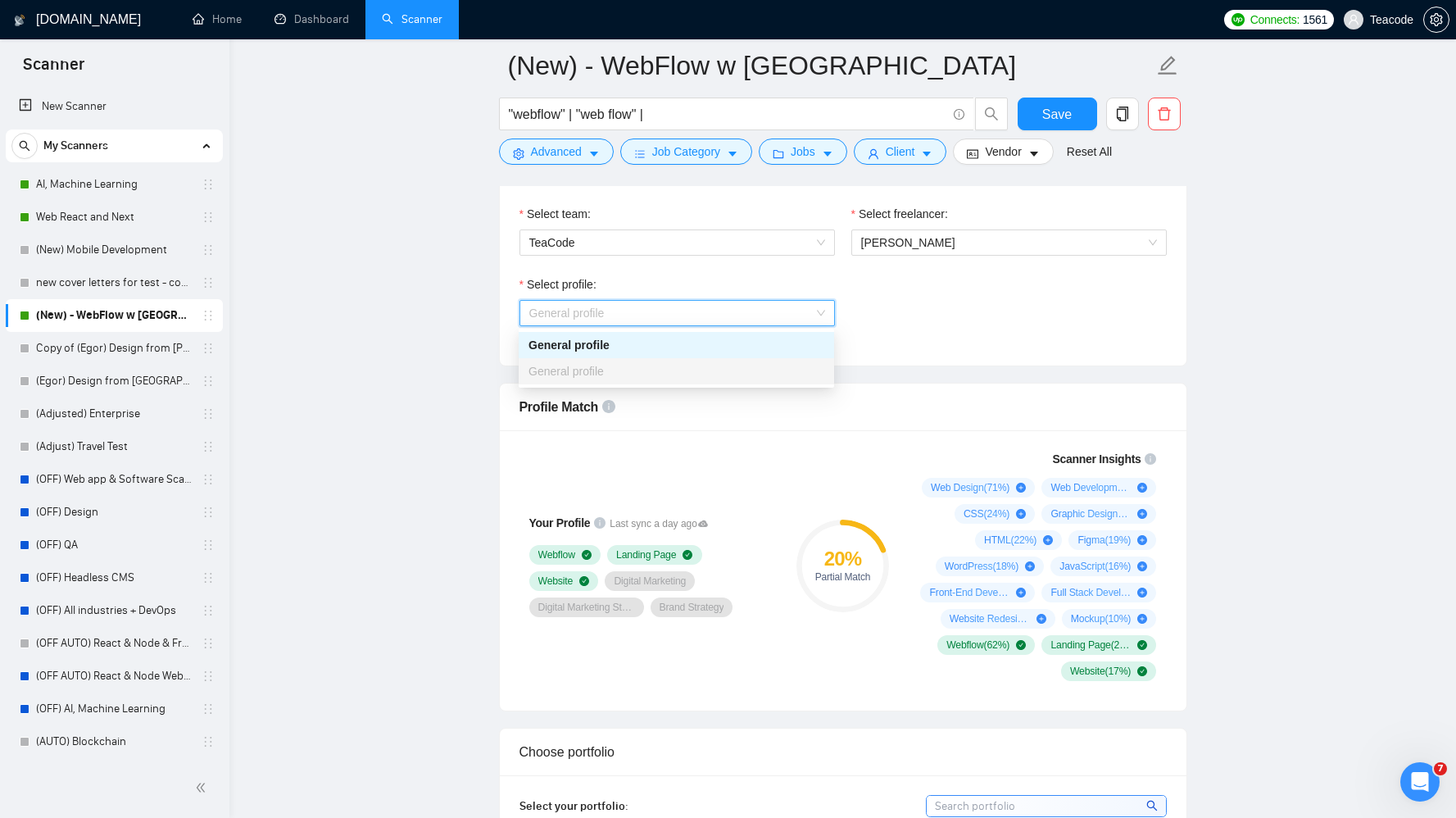
click at [815, 315] on span "General profile" at bounding box center [677, 312] width 296 height 25
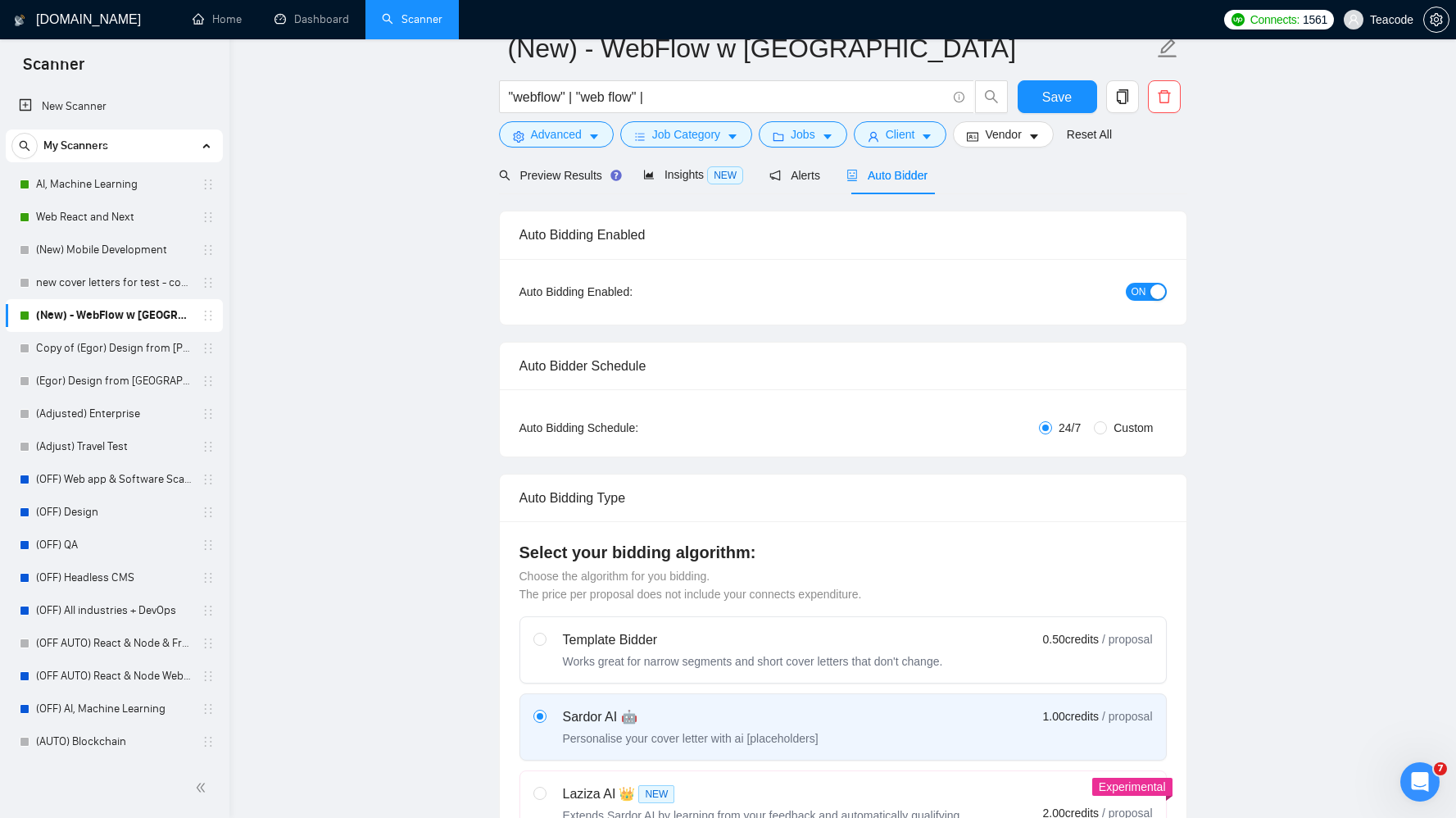
scroll to position [0, 0]
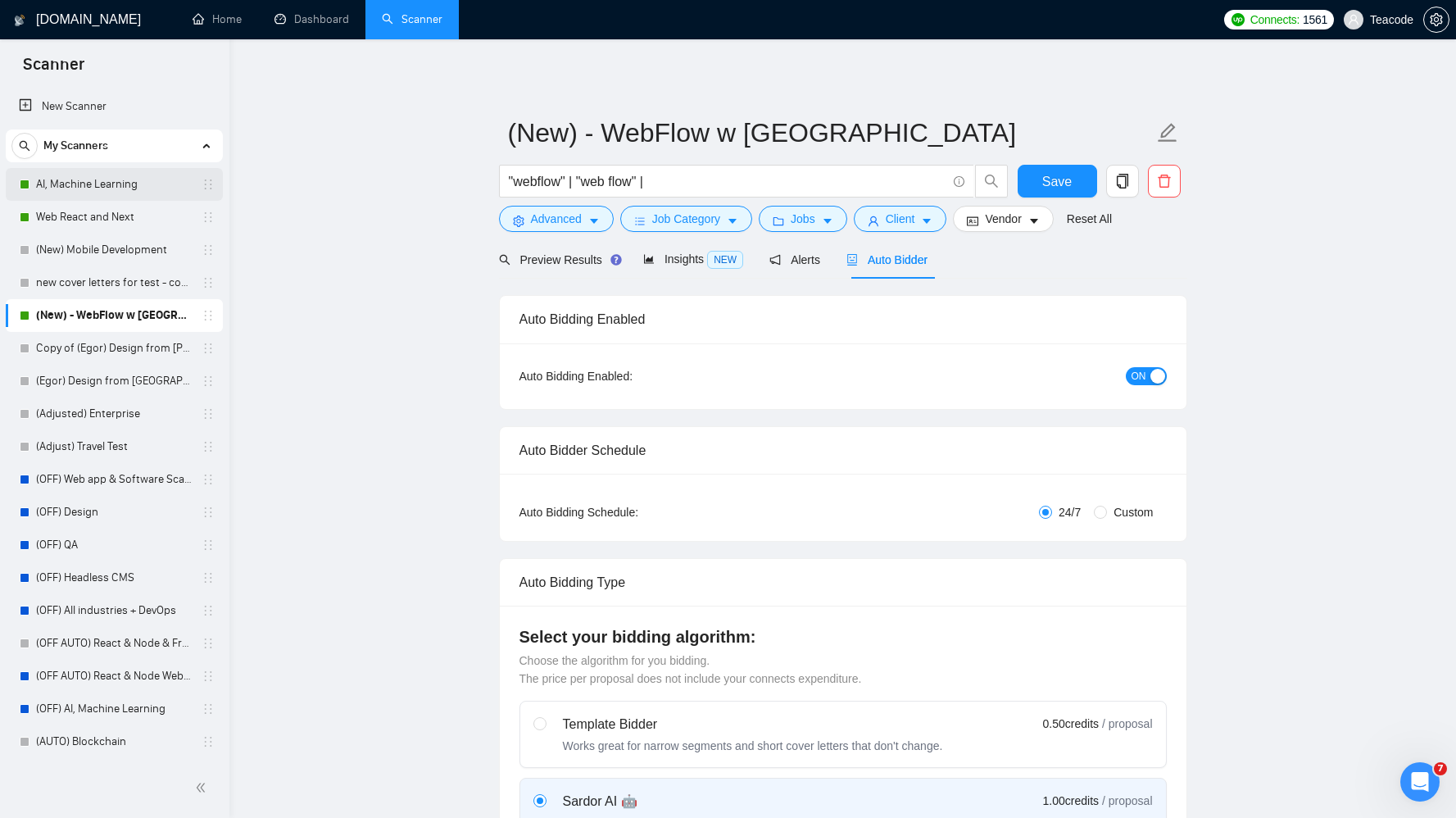
click at [82, 184] on link "AI, Machine Learning" at bounding box center [114, 184] width 156 height 33
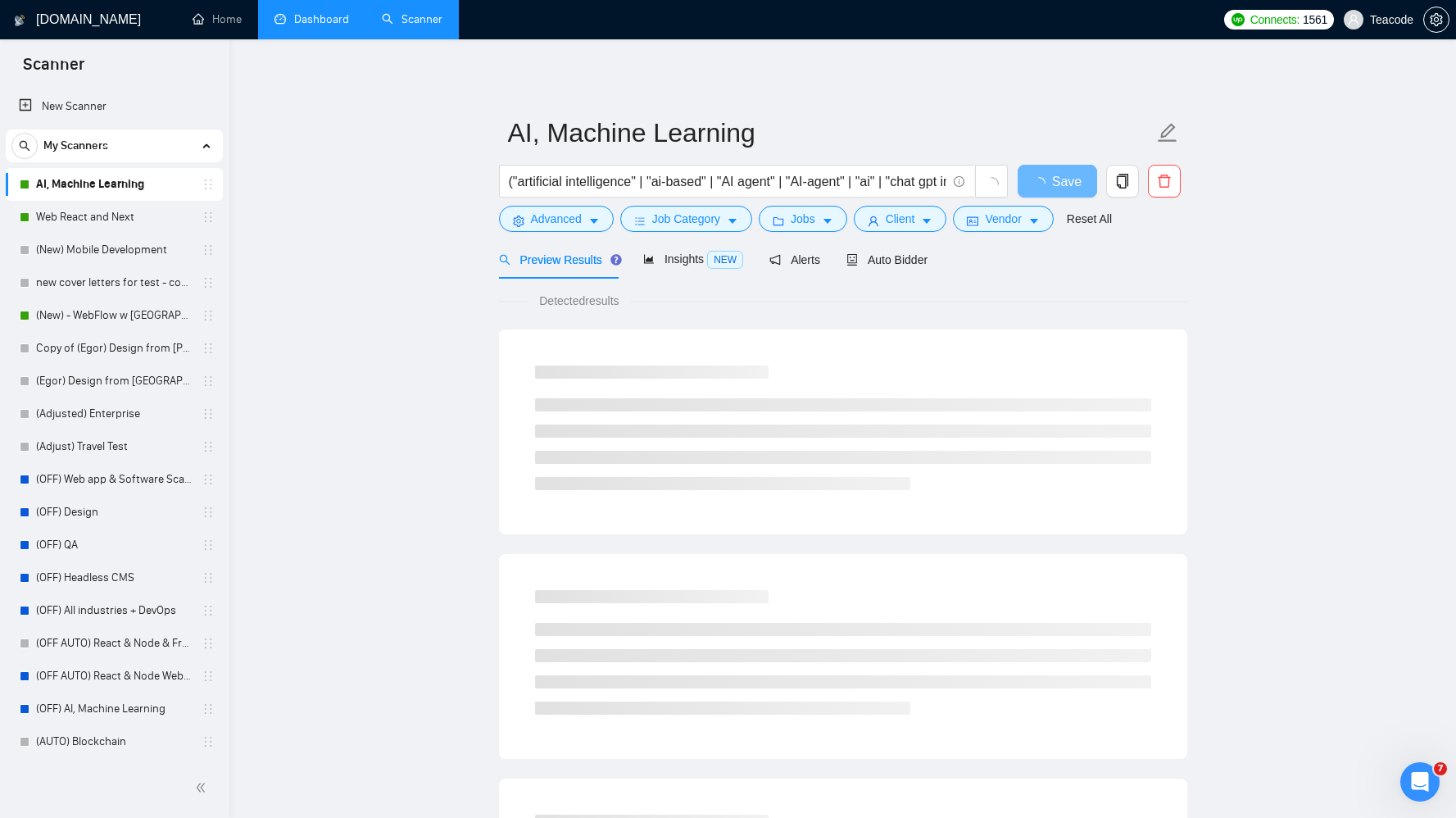
click at [290, 17] on link "Dashboard" at bounding box center [311, 18] width 75 height 14
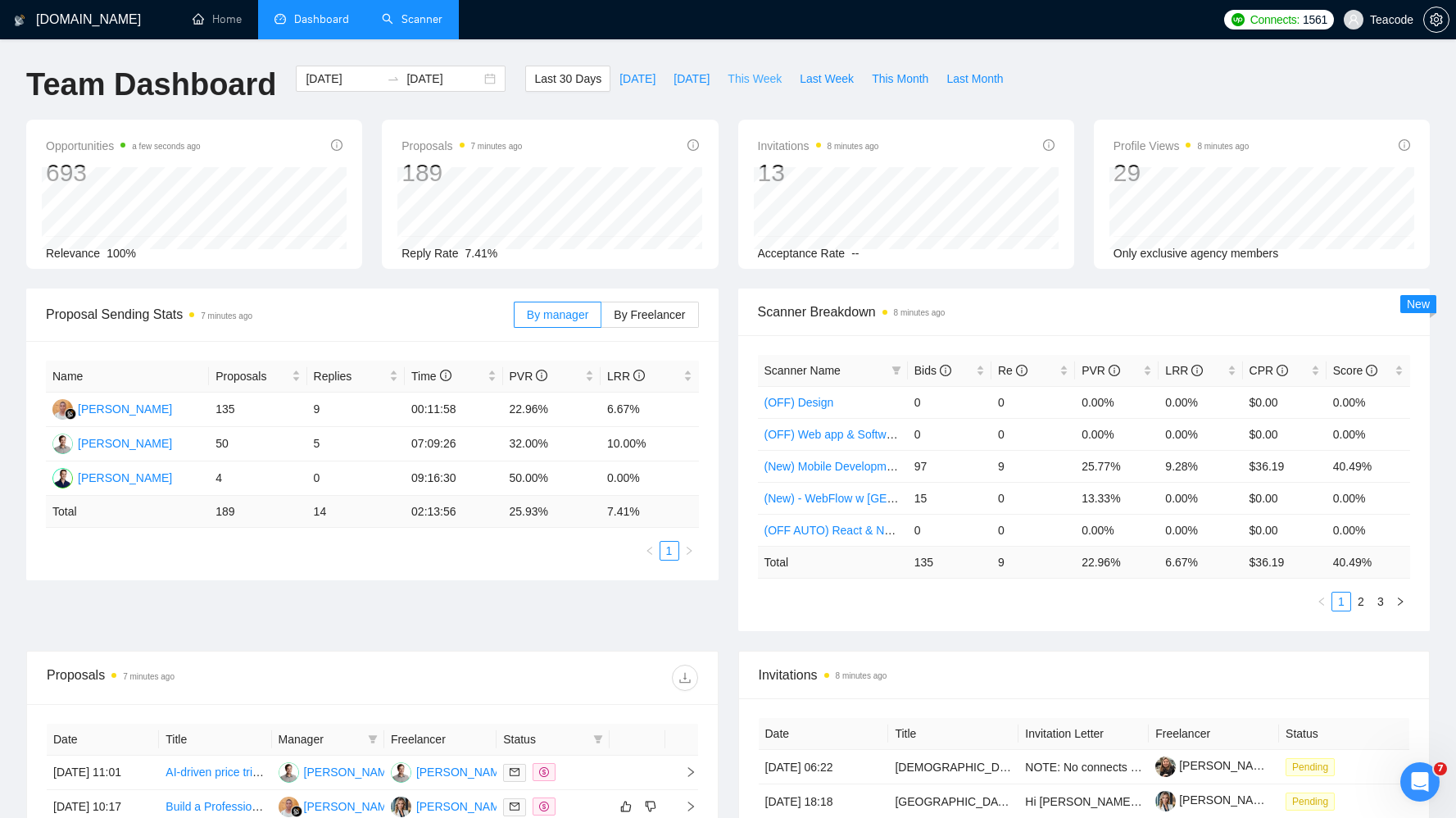
click at [769, 77] on span "This Week" at bounding box center [754, 78] width 54 height 18
type input "[DATE]"
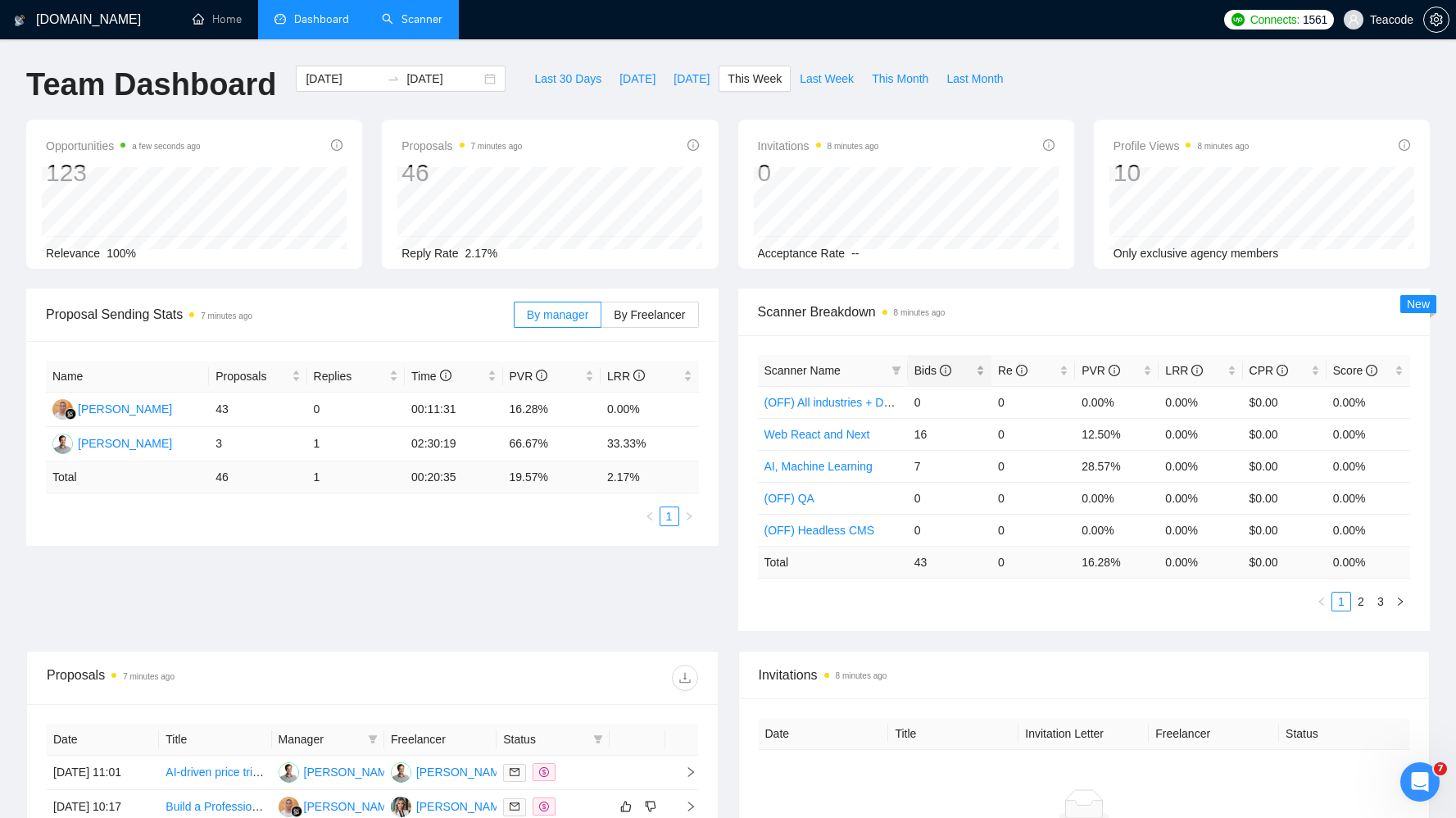
click at [924, 362] on div "Bids" at bounding box center [949, 371] width 70 height 18
click at [1113, 20] on ul "Home Dashboard Scanner" at bounding box center [693, 19] width 1046 height 39
